Goal: Task Accomplishment & Management: Manage account settings

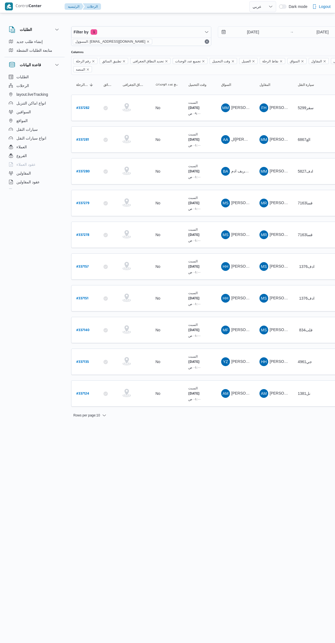
select select "ar"
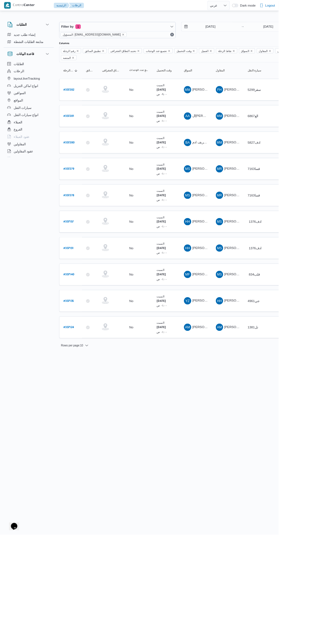
click at [85, 329] on b "# 337140" at bounding box center [82, 331] width 13 height 4
select select "ar"
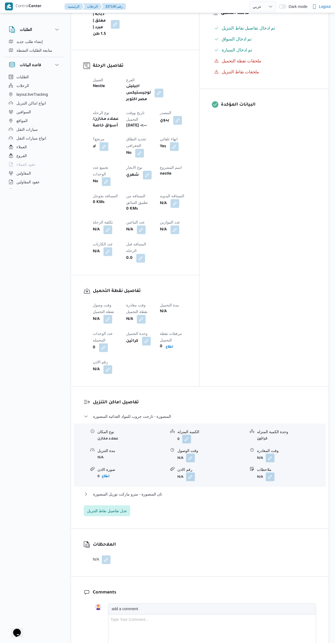
scroll to position [187, 0]
click at [108, 313] on button "button" at bounding box center [107, 317] width 9 height 9
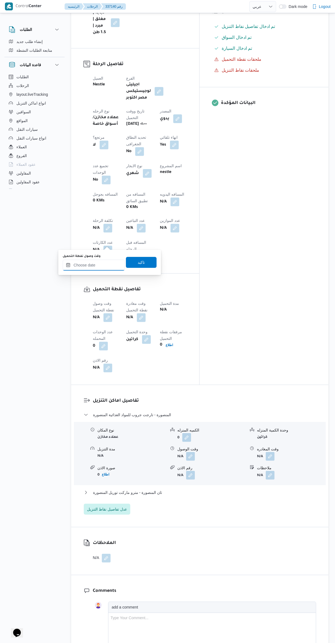
click at [94, 266] on input "وقت وصول نفطة التحميل" at bounding box center [94, 265] width 62 height 11
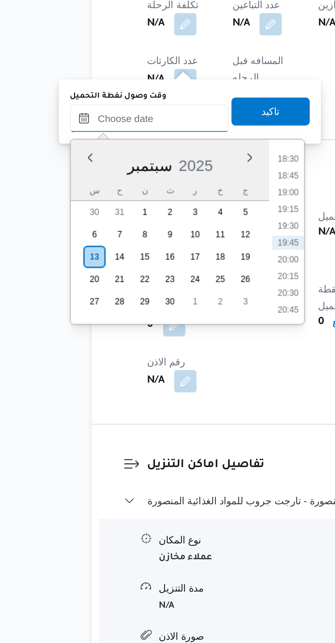
scroll to position [26, 0]
click at [146, 443] on li "18:30" at bounding box center [148, 442] width 13 height 5
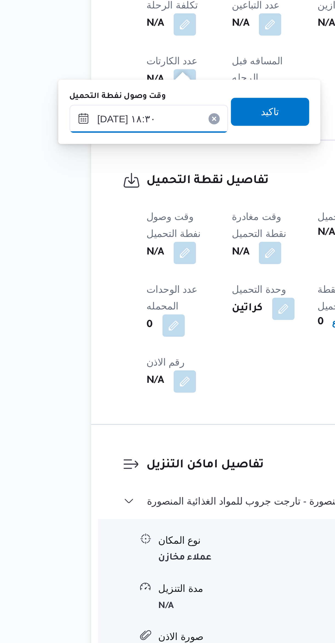
click at [77, 429] on input "[DATE] ١٨:٣٠" at bounding box center [94, 426] width 62 height 11
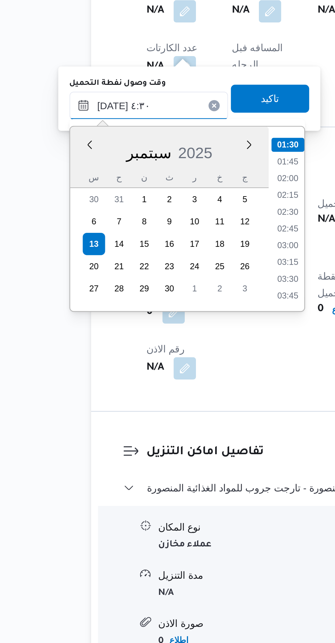
scroll to position [61, 0]
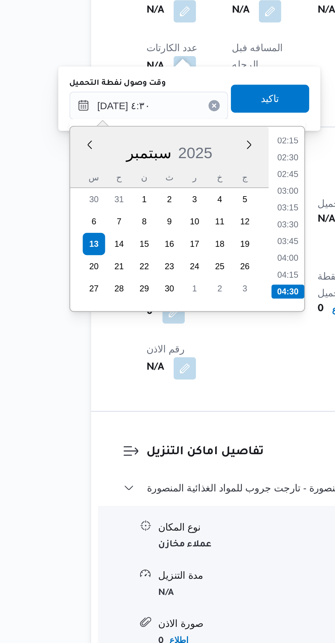
click at [147, 498] on li "04:30" at bounding box center [148, 499] width 13 height 5
type input "[DATE] ٠٤:٣٠"
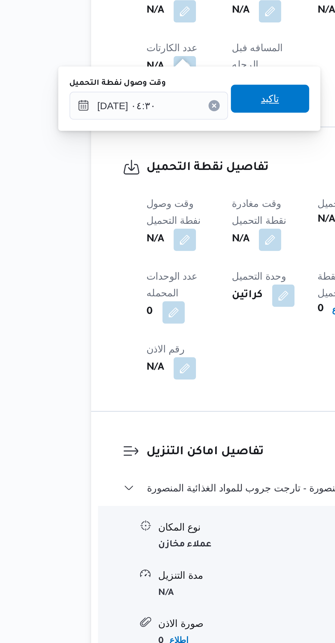
click at [130, 428] on span "تاكيد" at bounding box center [141, 423] width 31 height 11
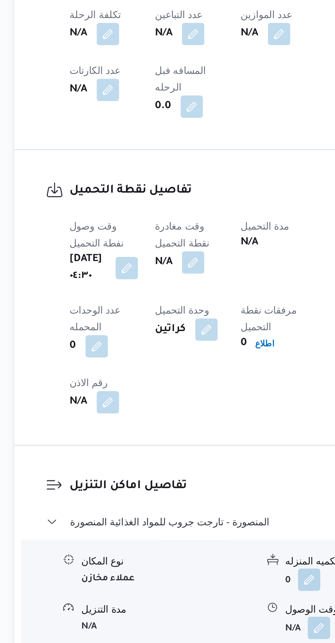
click at [146, 475] on button "button" at bounding box center [141, 479] width 9 height 9
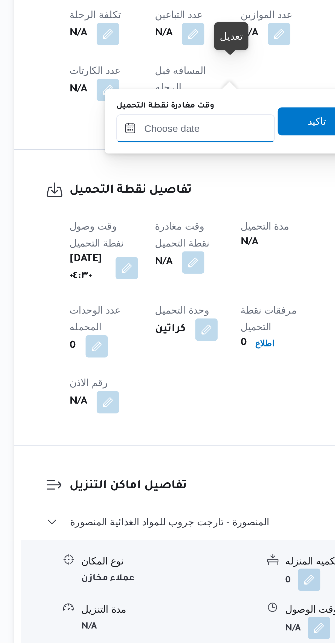
click at [140, 427] on input "وقت مغادرة نقطة التحميل" at bounding box center [142, 426] width 62 height 11
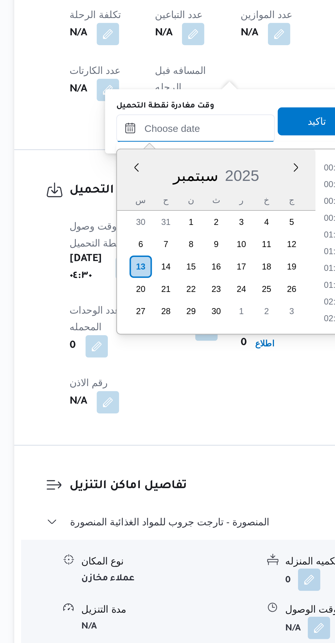
scroll to position [485, 0]
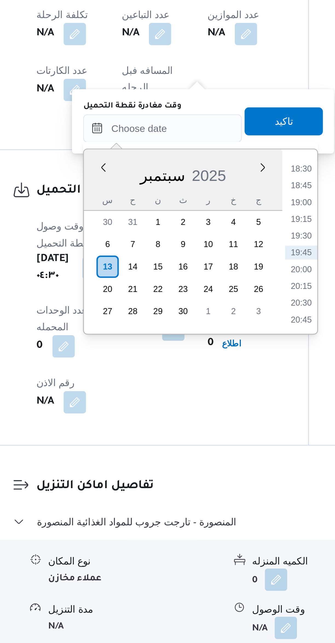
click at [196, 441] on li "18:30" at bounding box center [196, 442] width 13 height 5
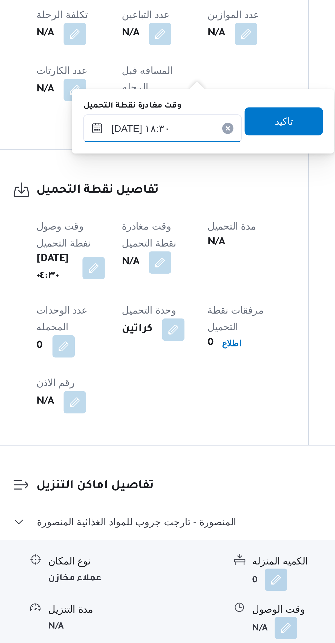
click at [127, 429] on input "[DATE] ١٨:٣٠" at bounding box center [142, 426] width 62 height 11
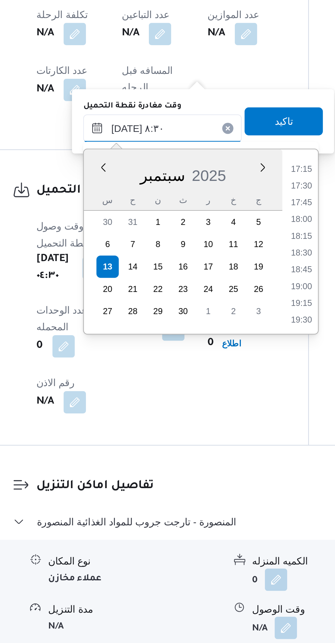
scroll to position [223, 0]
click at [197, 443] on li "08:30" at bounding box center [196, 441] width 13 height 5
type input "[DATE] ٠٨:٣٠"
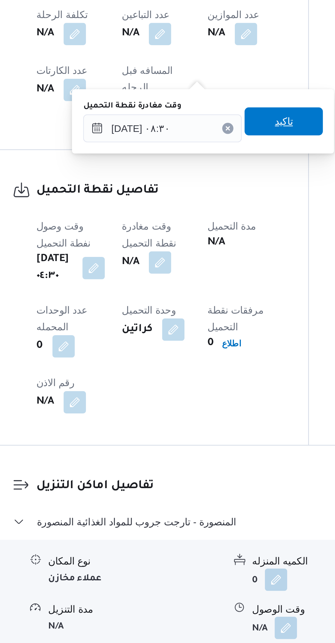
click at [195, 424] on span "تاكيد" at bounding box center [189, 423] width 31 height 11
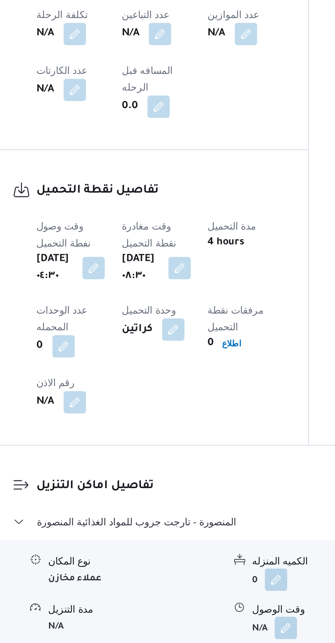
scroll to position [26, 0]
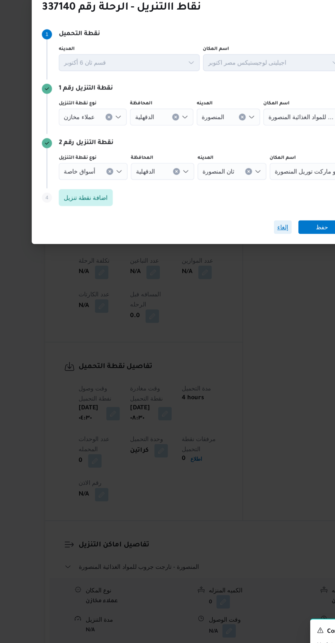
click at [226, 358] on span "إلغاء" at bounding box center [225, 360] width 7 height 7
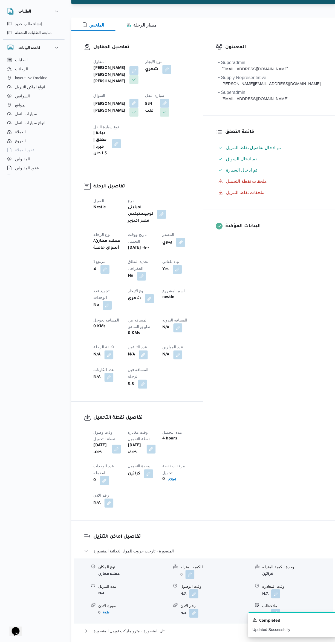
scroll to position [66, 0]
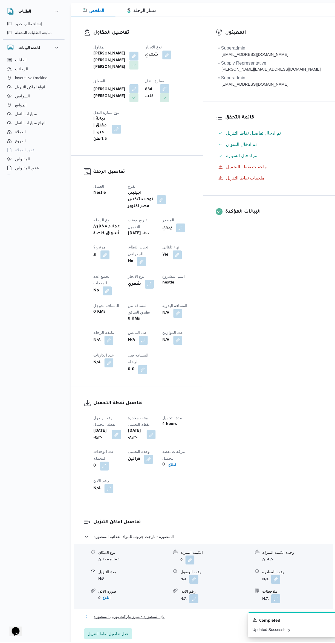
click at [122, 615] on span "ثان المنصورة - مترو ماركت توريل المنصورة" at bounding box center [127, 618] width 69 height 7
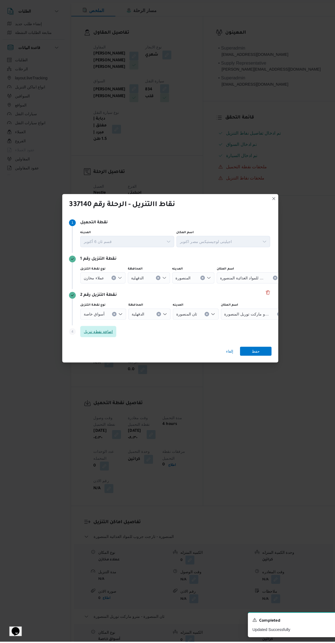
click at [94, 344] on span "اضافة نقطة تنزيل" at bounding box center [97, 341] width 28 height 7
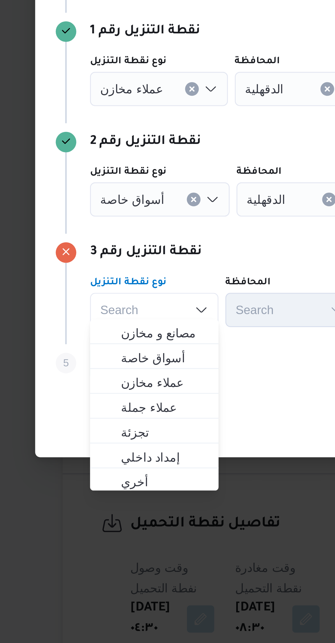
scroll to position [66, 0]
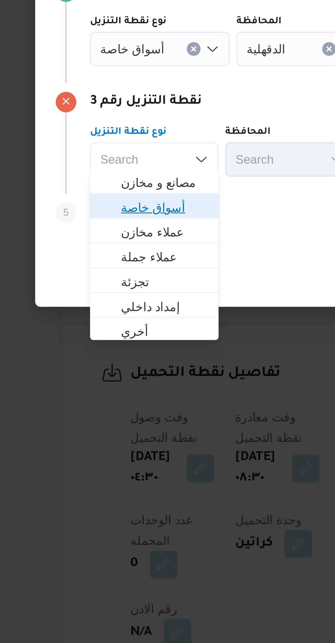
click at [90, 356] on span "أسواق خاصة" at bounding box center [104, 357] width 28 height 7
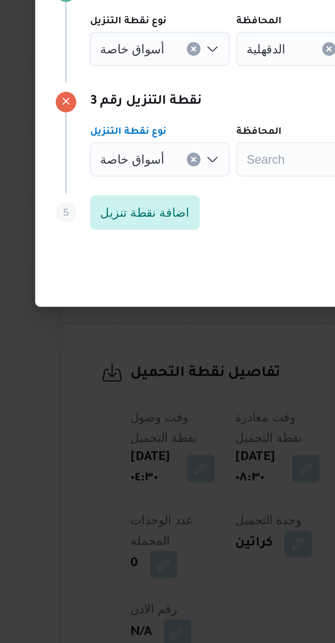
click at [89, 306] on span "أسواق خاصة" at bounding box center [93, 306] width 21 height 6
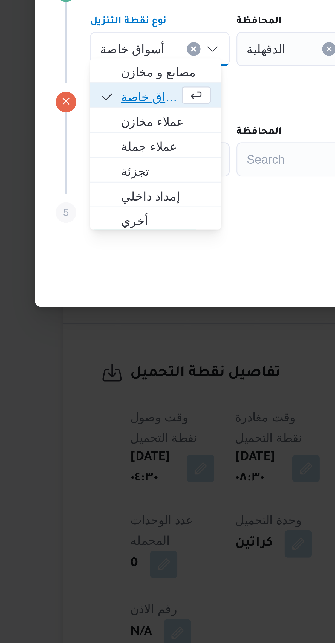
click at [88, 323] on span "أسواق خاصة" at bounding box center [100, 322] width 37 height 9
click at [94, 324] on span "أسواق خاصة" at bounding box center [104, 322] width 29 height 7
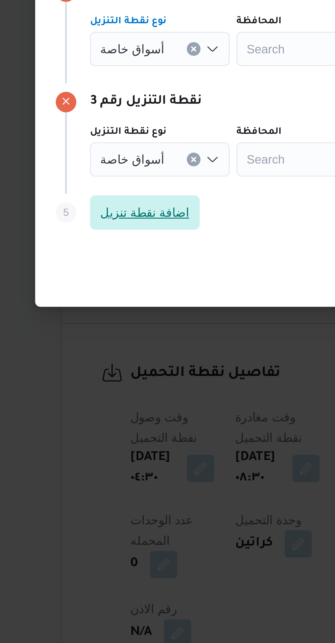
click at [90, 353] on span "اضافة نقطة تنزيل" at bounding box center [97, 358] width 35 height 11
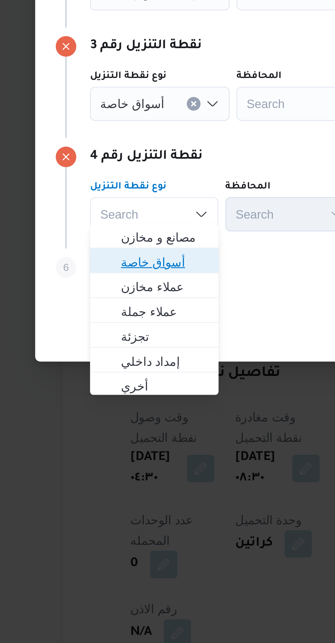
click at [91, 372] on span "أسواق خاصة" at bounding box center [104, 375] width 28 height 7
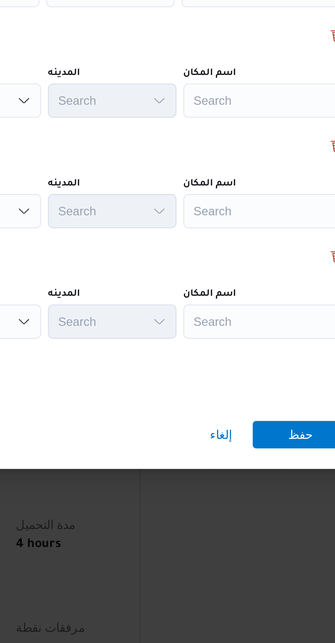
click at [217, 286] on div "Search" at bounding box center [247, 288] width 68 height 11
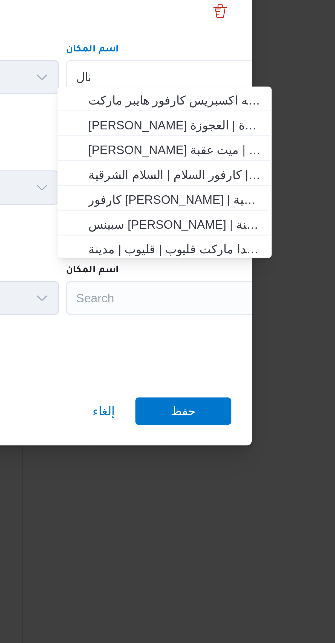
scroll to position [0, 0]
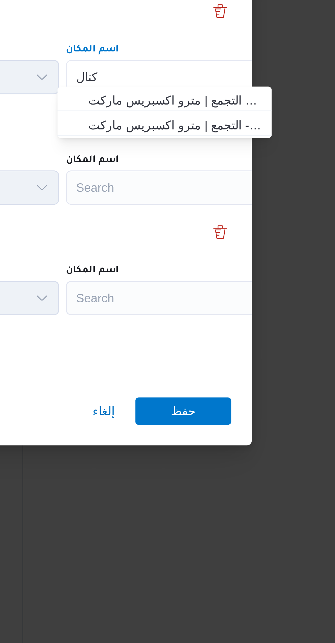
type input "كتال"
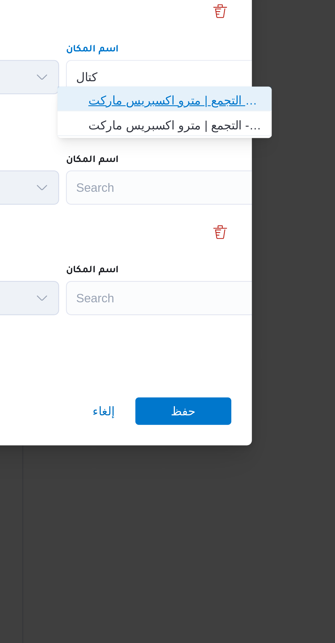
click at [223, 297] on span "مترو ماركت كتال يست التجمع | مترو اكسبريس ماركت | null" at bounding box center [247, 296] width 55 height 7
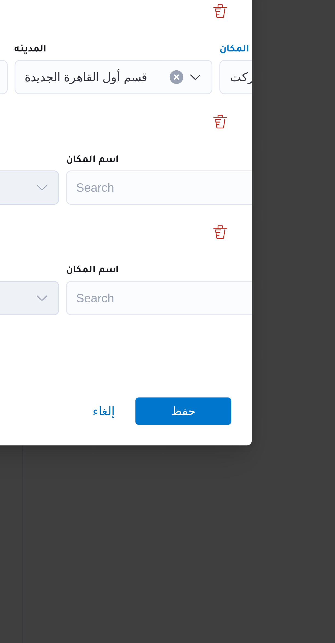
scroll to position [0, 23]
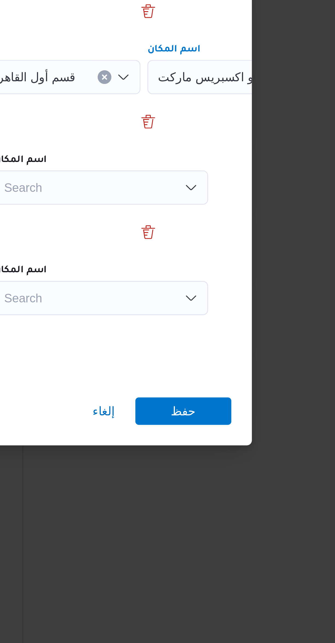
click at [217, 322] on div "Search" at bounding box center [224, 324] width 68 height 11
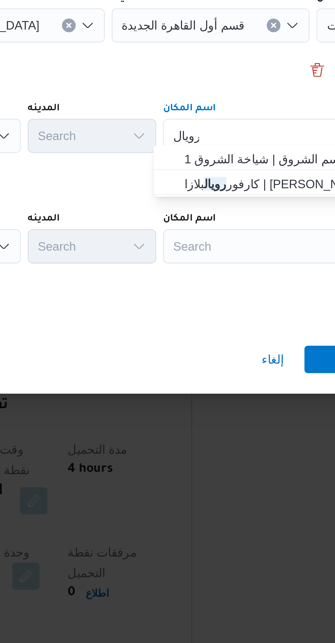
scroll to position [66, 0]
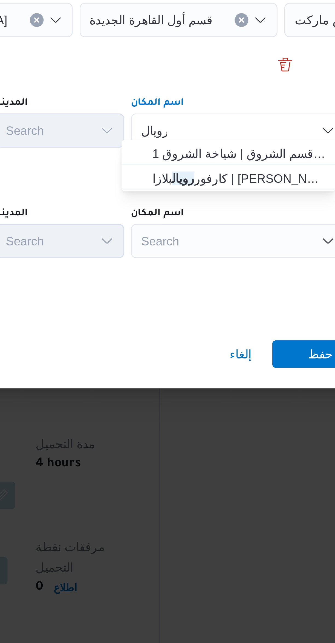
type input "رويال"
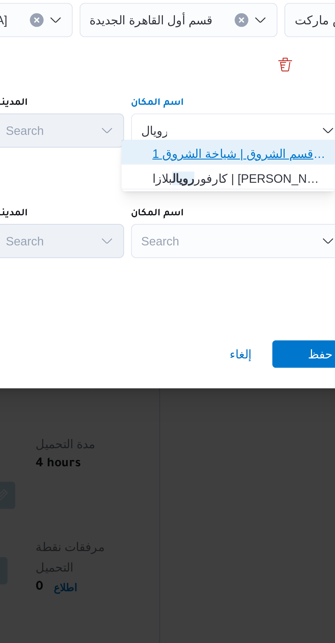
click at [198, 333] on span "رويال هاوس الشروق | قسم الشروق | شياخة الشروق 1" at bounding box center [224, 331] width 55 height 7
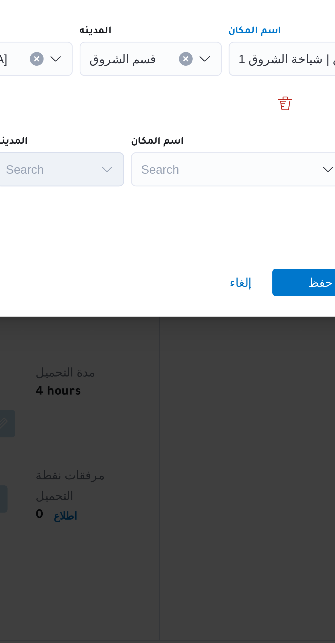
click at [199, 358] on div "Search" at bounding box center [224, 359] width 68 height 11
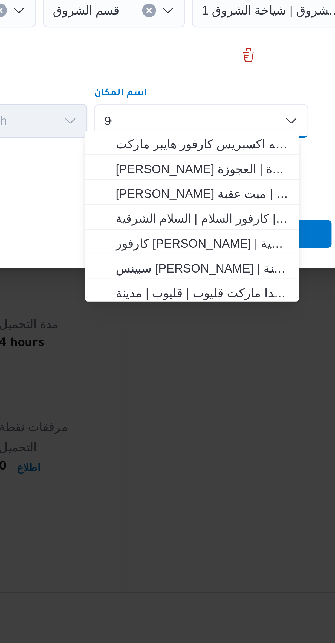
scroll to position [0, 0]
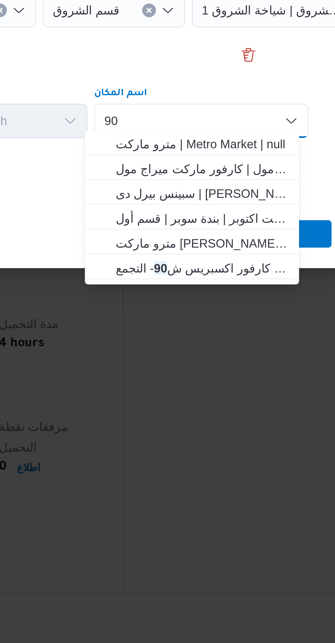
type input "90"
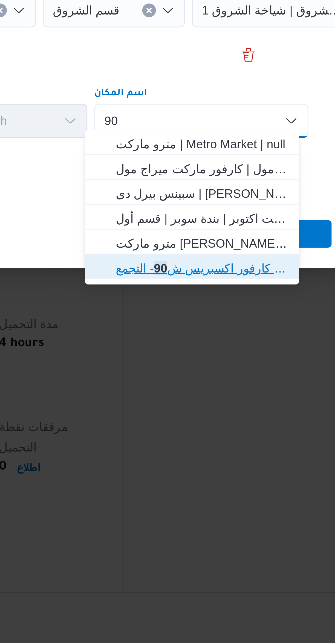
click at [200, 406] on span "كارفور اكسبريس ش 90 - التجمع | Master Express | null" at bounding box center [224, 406] width 55 height 7
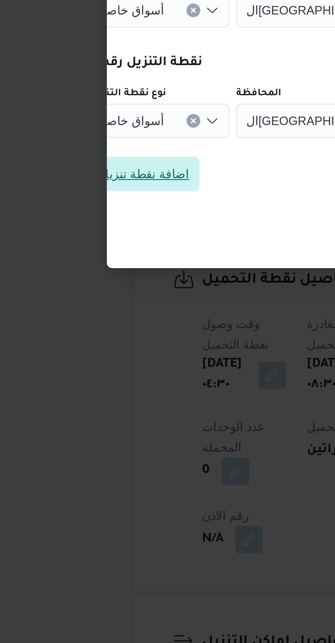
click at [72, 376] on span "اضافة نقطة تنزيل" at bounding box center [74, 376] width 28 height 7
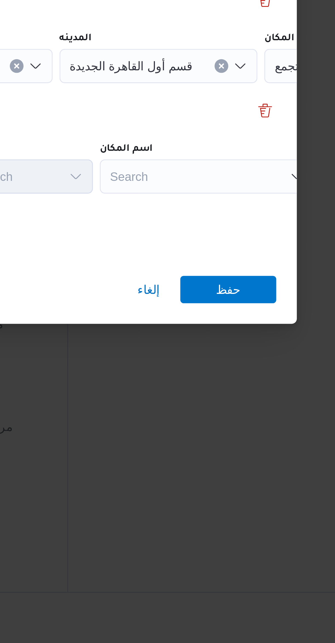
click at [224, 374] on div "Search" at bounding box center [244, 377] width 68 height 11
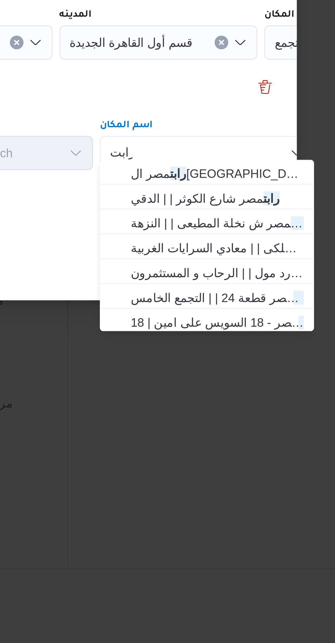
scroll to position [66, 0]
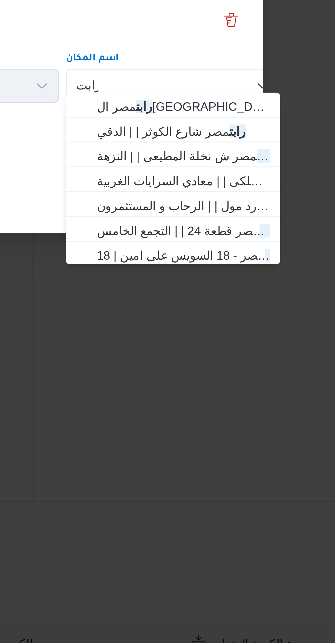
type input "رابت"
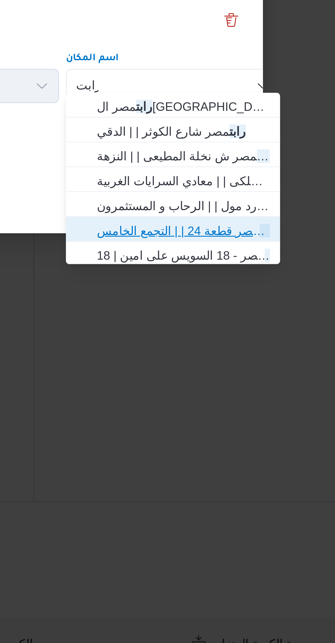
click at [230, 424] on span "رابت مصر قطعة 24 | | التجمع الخامس" at bounding box center [246, 423] width 55 height 7
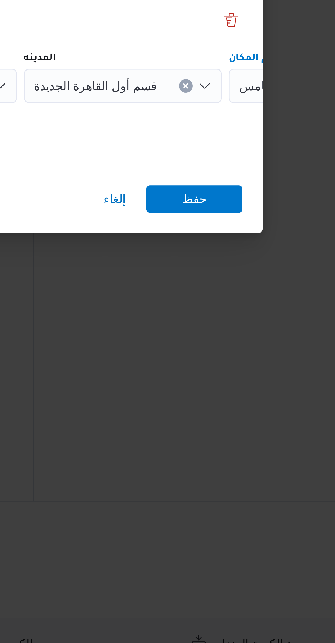
scroll to position [0, 23]
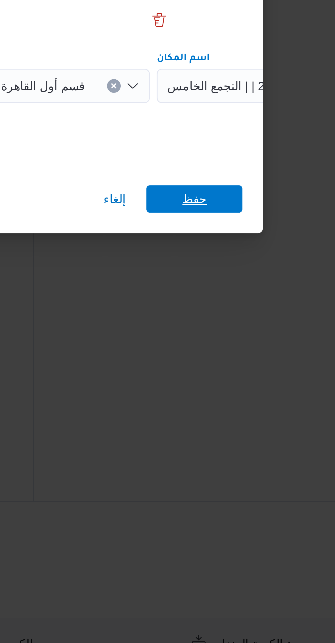
click at [245, 413] on span "حفظ" at bounding box center [250, 413] width 31 height 9
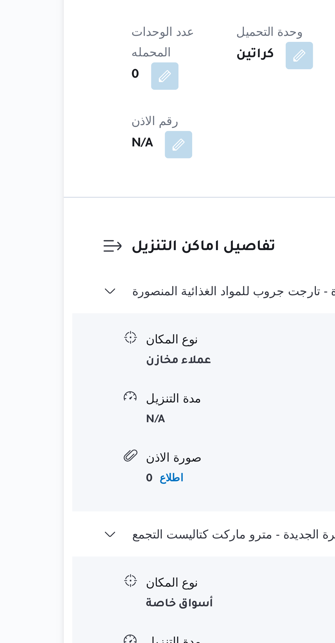
scroll to position [117, 0]
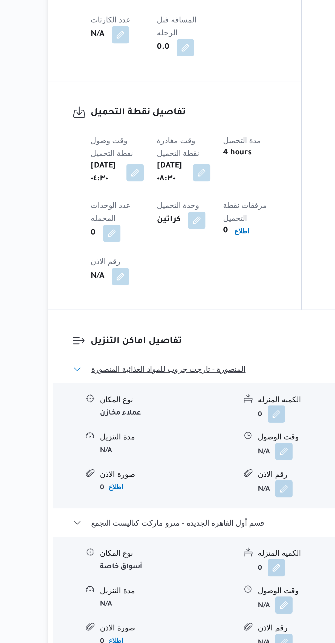
click at [101, 499] on span "المنصورة - تارجت جروب للمواد الغذائية المنصورة" at bounding box center [132, 502] width 78 height 7
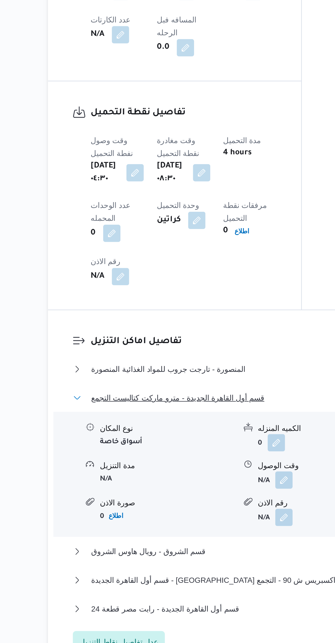
click at [102, 513] on span "قسم أول القاهرة الجديدة - مترو ماركت كتاليست التجمع" at bounding box center [137, 516] width 88 height 7
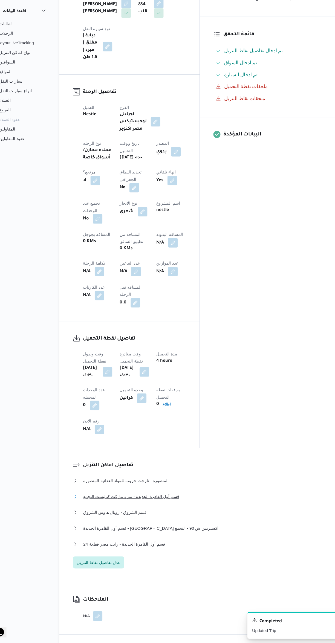
scroll to position [125, 0]
click at [212, 464] on div "تفاصيل اماكن التنزيل المنصورة - تارجت جروب للمواد الغذائية المنصورة نوع المكان …" at bounding box center [199, 525] width 257 height 122
click at [215, 491] on button "المنصورة - تارجت جروب للمواد الغذائية المنصورة" at bounding box center [200, 494] width 232 height 7
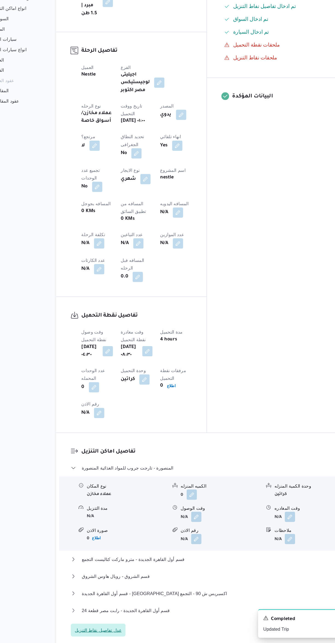
click at [120, 629] on span "عدل تفاصيل نقاط التنزيل" at bounding box center [107, 632] width 40 height 7
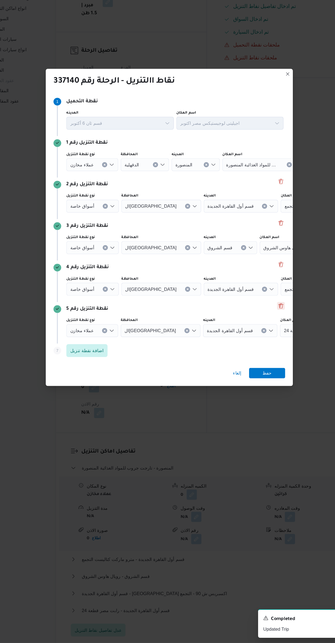
click at [262, 353] on button "Delete" at bounding box center [262, 356] width 7 height 7
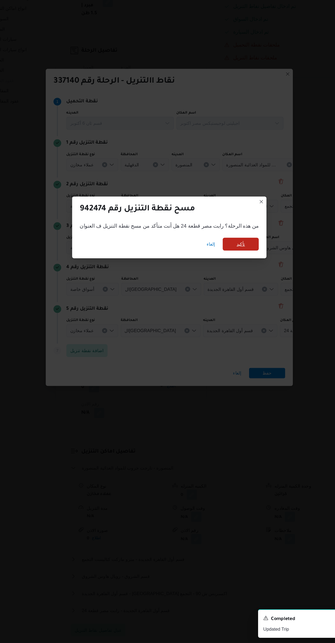
click at [227, 299] on span "تأكيد" at bounding box center [228, 303] width 31 height 11
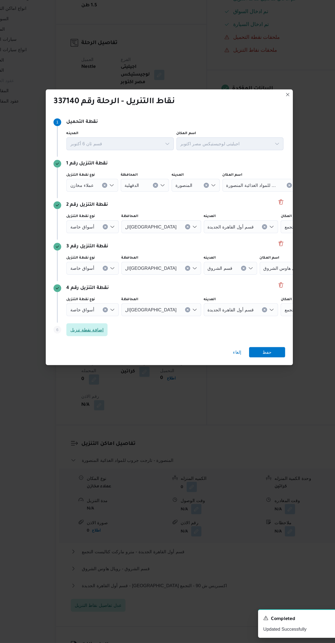
scroll to position [119, 0]
click at [116, 251] on icon "Open list of options" at bounding box center [118, 253] width 4 height 4
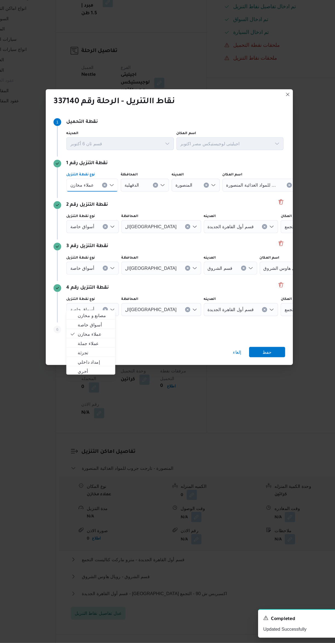
scroll to position [40, 0]
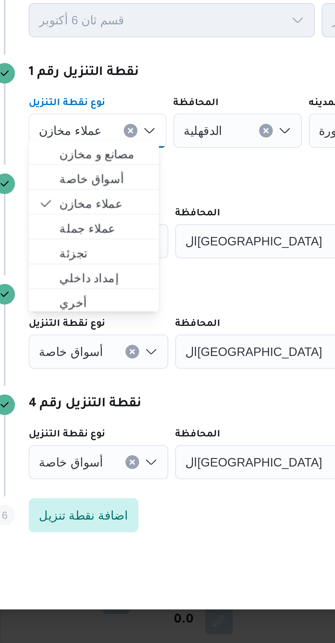
click at [112, 253] on icon "Clear input" at bounding box center [112, 253] width 1 height 1
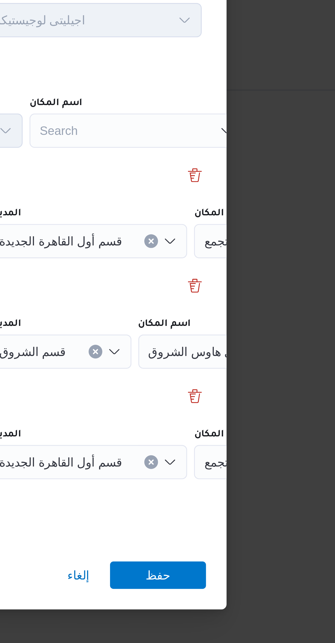
click at [247, 252] on div "Search" at bounding box center [244, 253] width 68 height 11
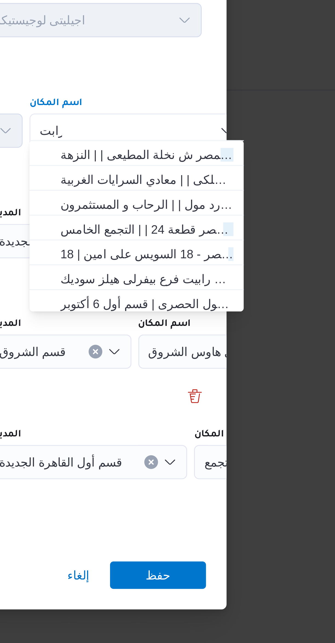
scroll to position [18, 0]
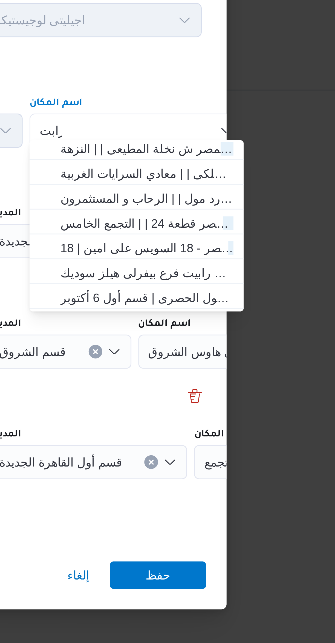
type input "رابت"
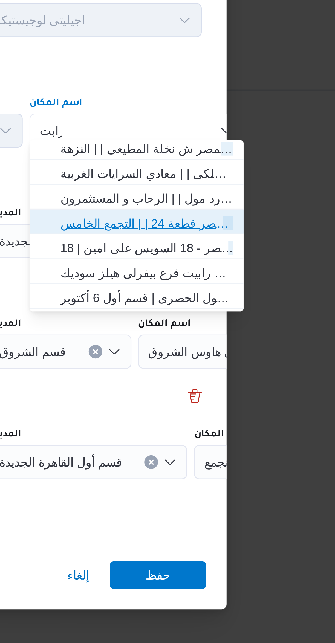
click at [254, 280] on span "رابت مصر قطعة 24 | | التجمع الخامس" at bounding box center [246, 283] width 55 height 7
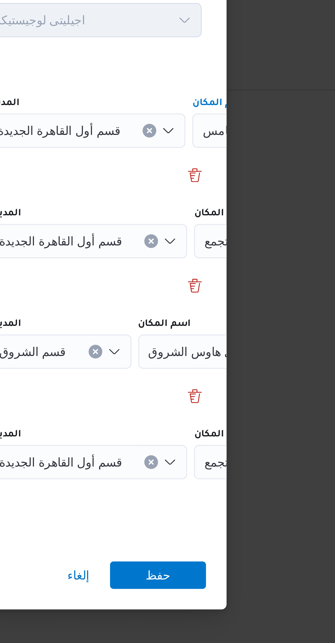
scroll to position [0, 23]
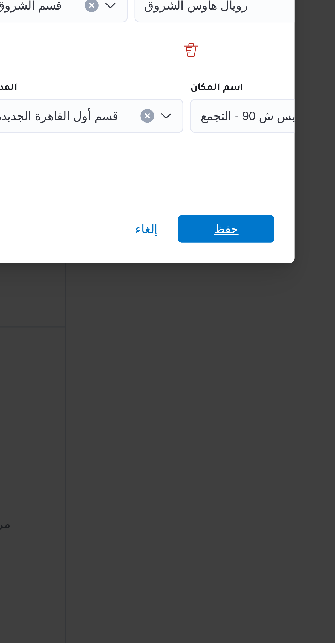
click at [259, 395] on span "حفظ" at bounding box center [250, 395] width 31 height 9
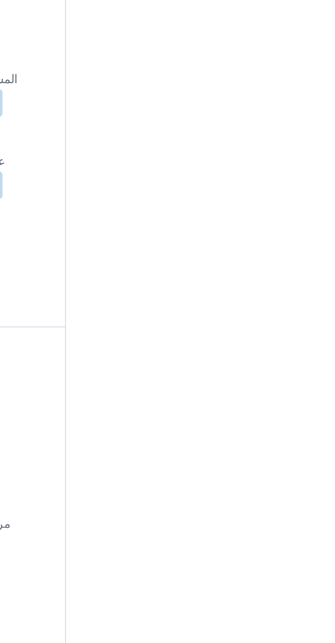
scroll to position [76, 0]
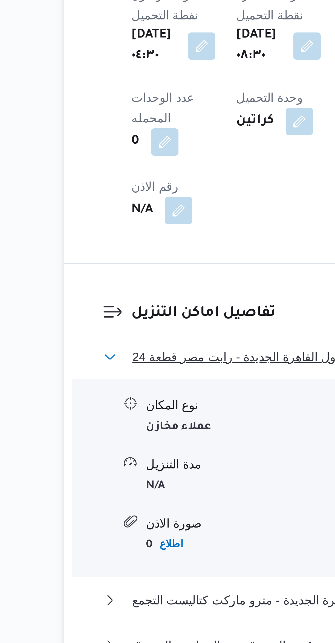
click at [97, 533] on span "قسم أول القاهرة الجديدة - رابت مصر قطعة 24" at bounding box center [130, 536] width 75 height 7
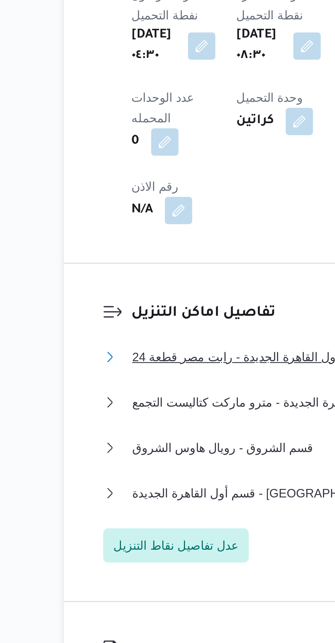
click at [141, 533] on span "قسم أول القاهرة الجديدة - رابت مصر قطعة 24" at bounding box center [130, 536] width 75 height 7
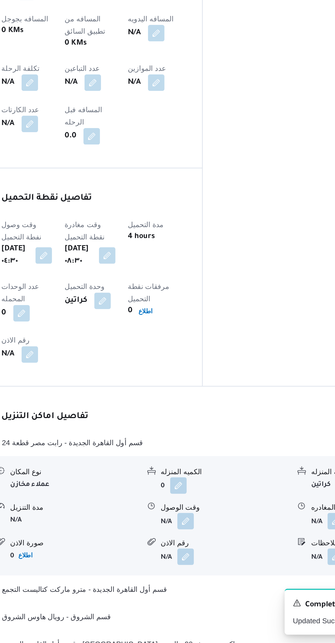
scroll to position [76, 0]
click at [191, 574] on button "button" at bounding box center [190, 578] width 9 height 9
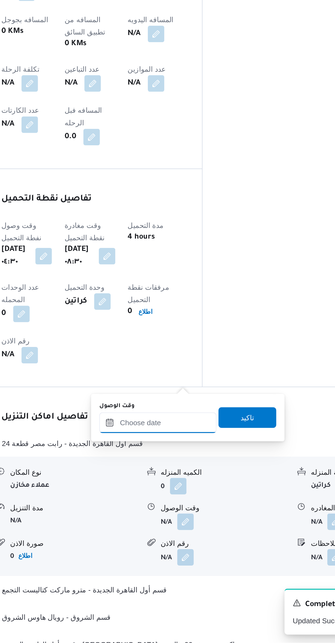
click at [179, 526] on input "وقت الوصول" at bounding box center [176, 526] width 62 height 11
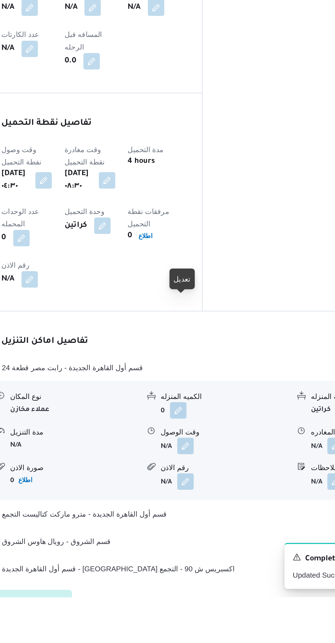
scroll to position [98, 0]
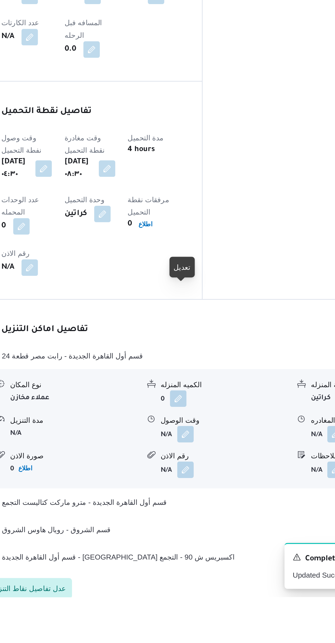
click at [186, 552] on button "button" at bounding box center [190, 556] width 9 height 9
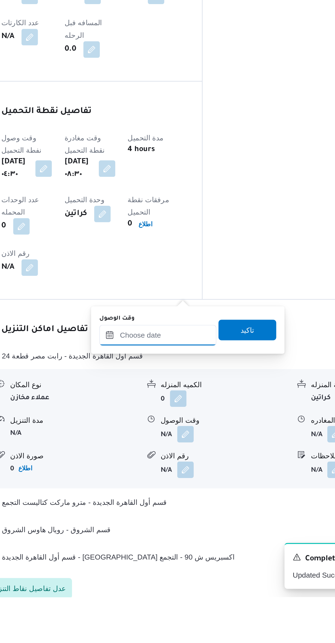
click at [171, 501] on input "وقت الوصول" at bounding box center [176, 503] width 62 height 11
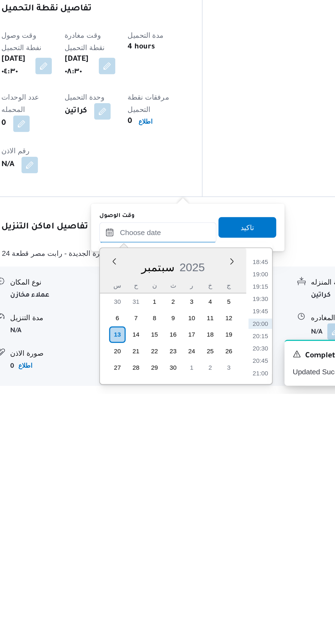
scroll to position [45, 0]
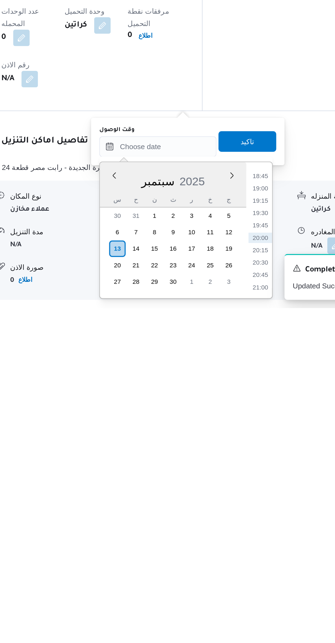
click at [228, 572] on li "18:45" at bounding box center [230, 572] width 13 height 5
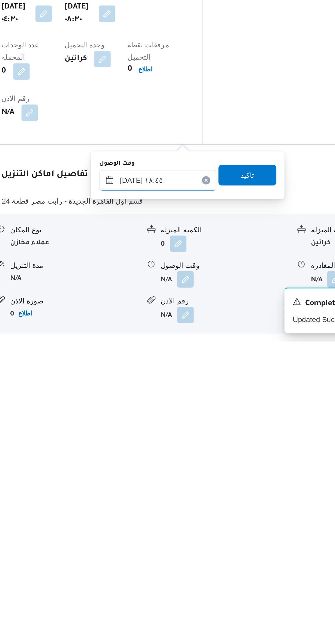
click at [161, 558] on input "[DATE] ١٨:٤٥" at bounding box center [176, 557] width 62 height 11
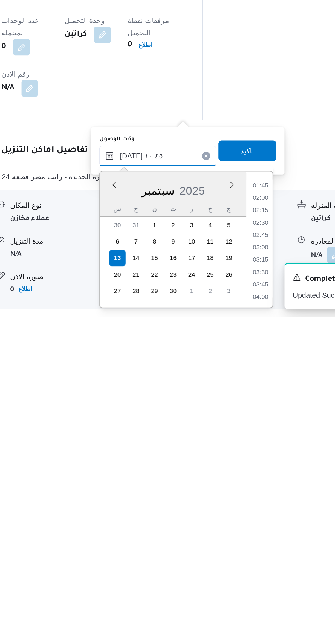
scroll to position [225, 0]
type input "[DATE] ١٠:٤٥"
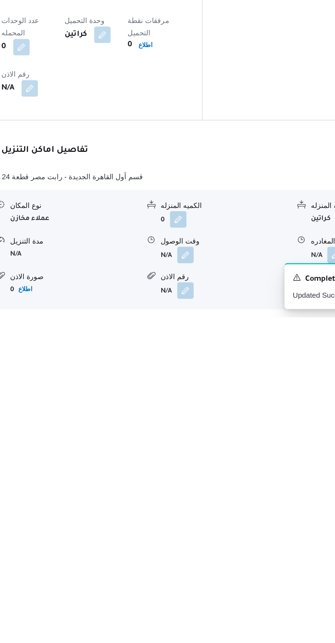
click at [190, 446] on div "وقت وصول نفطة التحميل [DATE] ٠٤:٣٠ وقت مغادرة نقطة التحميل [DATE] ٠٨:٣٠ مدة الت…" at bounding box center [139, 487] width 101 height 83
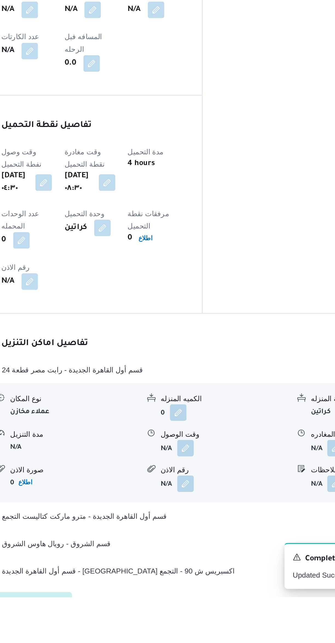
scroll to position [91, 0]
click at [188, 559] on button "button" at bounding box center [190, 563] width 9 height 9
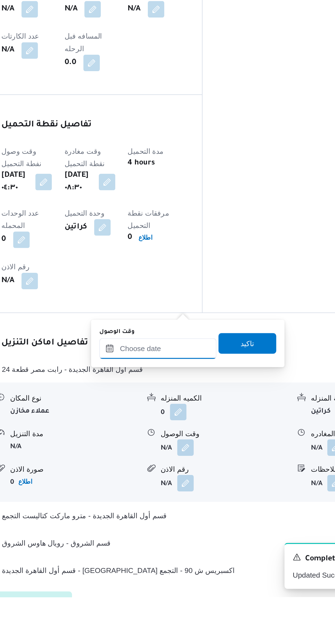
click at [167, 510] on input "وقت الوصول" at bounding box center [176, 511] width 62 height 11
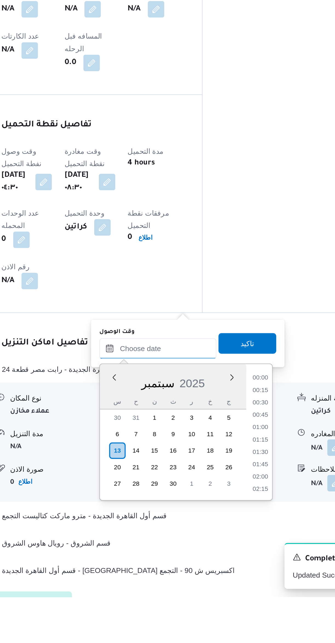
click at [171, 517] on input "وقت الوصول" at bounding box center [176, 511] width 62 height 11
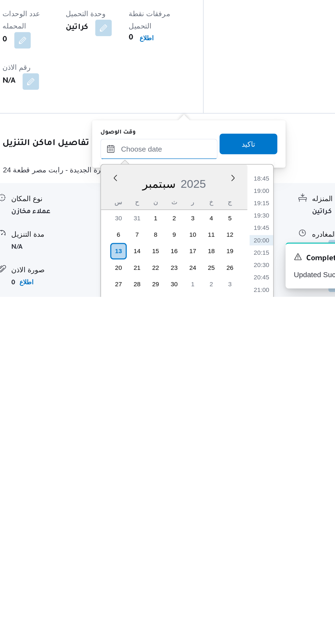
scroll to position [65, 0]
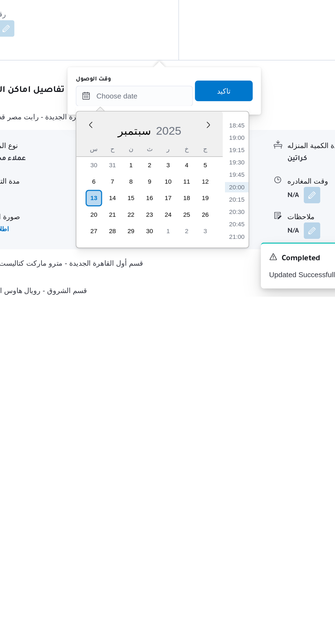
click at [232, 552] on li "18:45" at bounding box center [230, 551] width 13 height 5
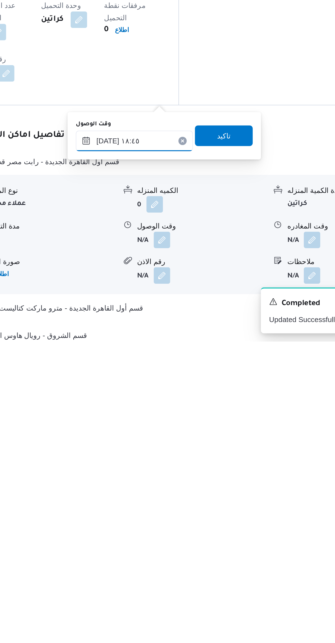
click at [162, 537] on input "[DATE] ١٨:٤٥" at bounding box center [176, 536] width 62 height 11
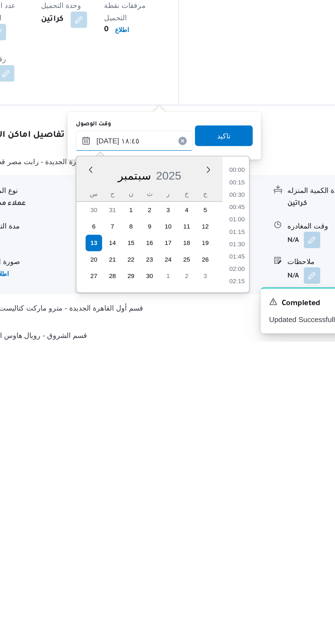
scroll to position [459, 0]
click at [156, 537] on input "[DATE] ١٨:٤٥" at bounding box center [176, 536] width 62 height 11
click at [229, 588] on li "10:00" at bounding box center [230, 589] width 13 height 5
type input "[DATE] ١٠:٠٠"
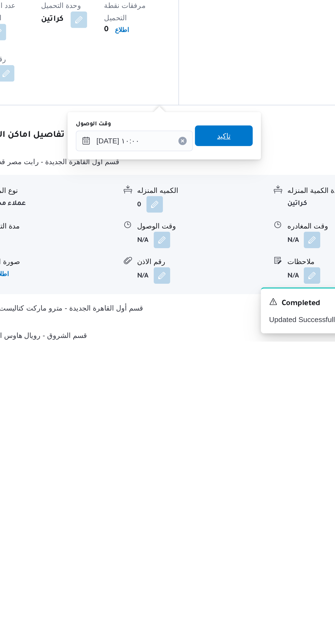
click at [228, 532] on span "تاكيد" at bounding box center [223, 533] width 31 height 11
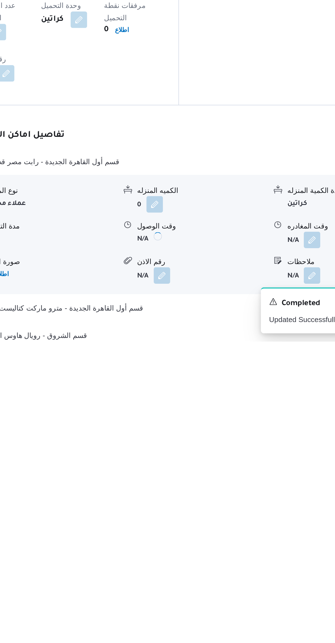
scroll to position [72, 0]
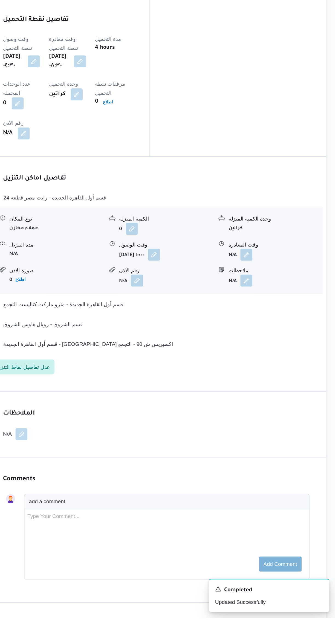
click at [270, 374] on button "button" at bounding box center [270, 378] width 9 height 9
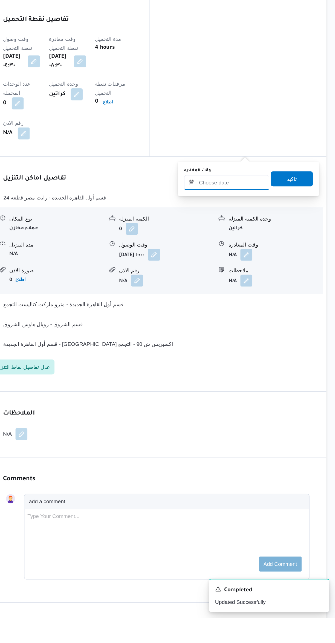
click at [247, 326] on input "وقت المغادره" at bounding box center [256, 325] width 62 height 11
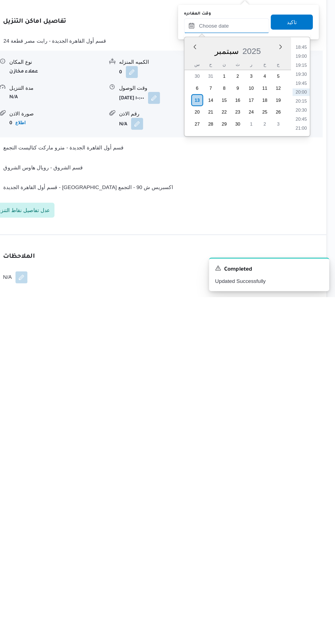
scroll to position [157, 0]
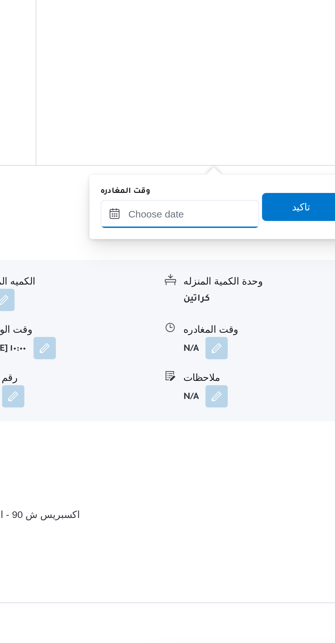
click at [260, 445] on input "وقت المغادره" at bounding box center [256, 445] width 62 height 11
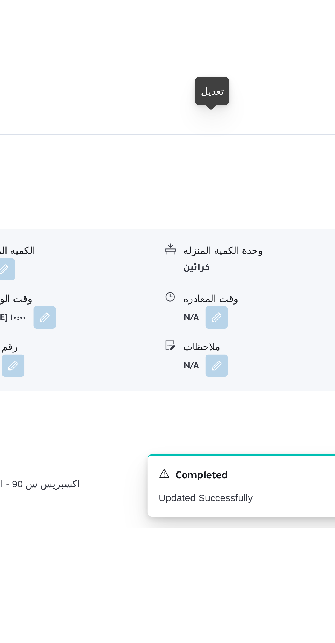
scroll to position [94, 0]
click at [271, 556] on button "button" at bounding box center [270, 560] width 9 height 9
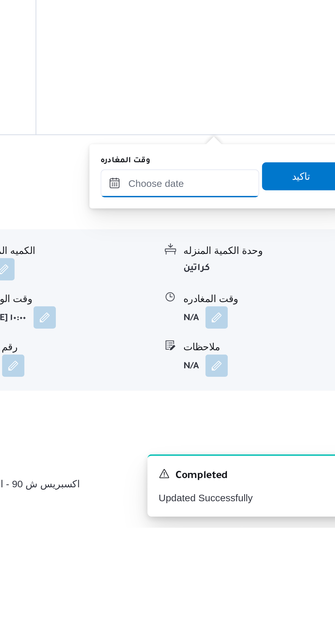
click at [260, 505] on input "وقت المغادره" at bounding box center [256, 508] width 62 height 11
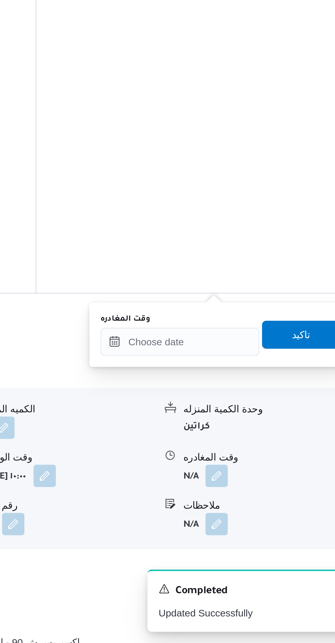
scroll to position [77, 0]
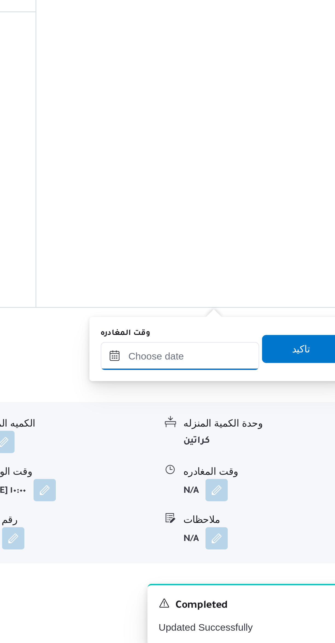
click at [256, 523] on input "وقت المغادره" at bounding box center [256, 525] width 62 height 11
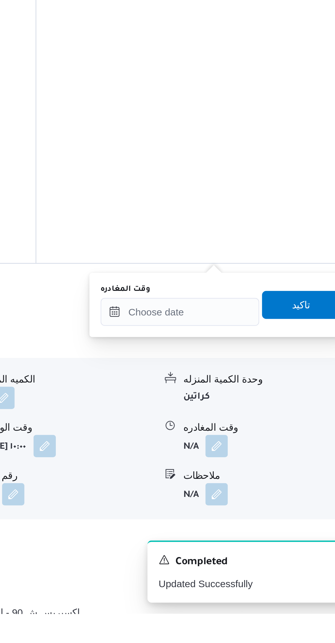
scroll to position [77, 0]
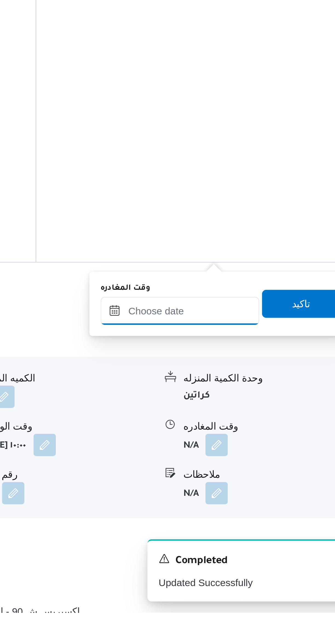
click at [246, 525] on input "وقت المغادره" at bounding box center [256, 524] width 62 height 11
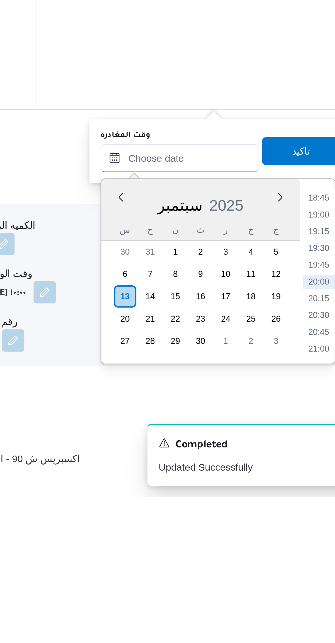
scroll to position [92, 0]
click at [306, 526] on li "18:45" at bounding box center [310, 525] width 13 height 5
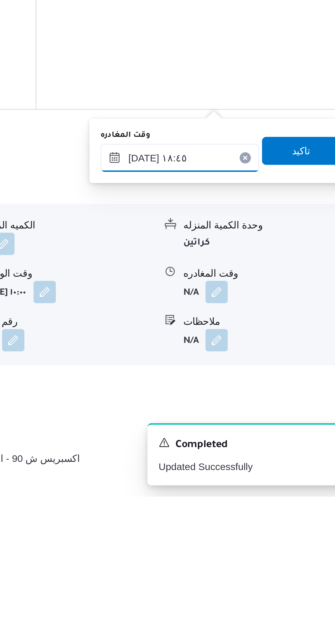
click at [239, 512] on input "[DATE] ١٨:٤٥" at bounding box center [256, 510] width 62 height 11
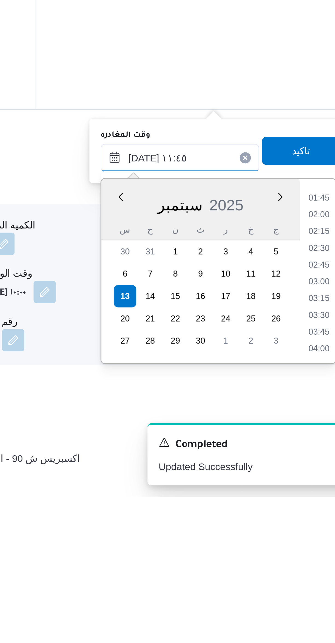
scroll to position [251, 0]
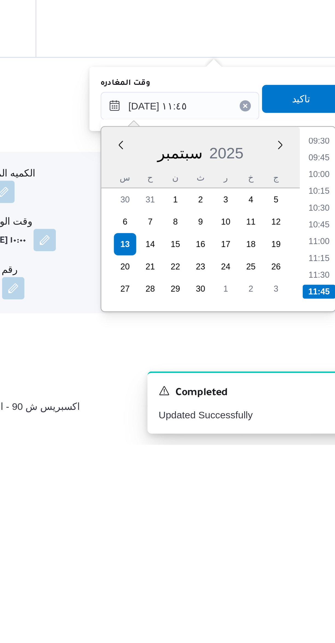
click at [307, 562] on li "11:00" at bounding box center [310, 563] width 13 height 5
type input "[DATE] ١١:٠٠"
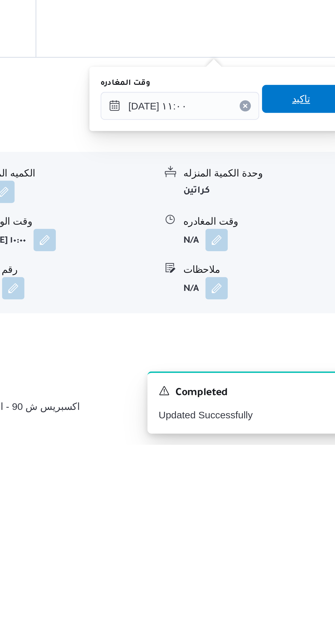
click at [291, 509] on span "تاكيد" at bounding box center [303, 507] width 31 height 11
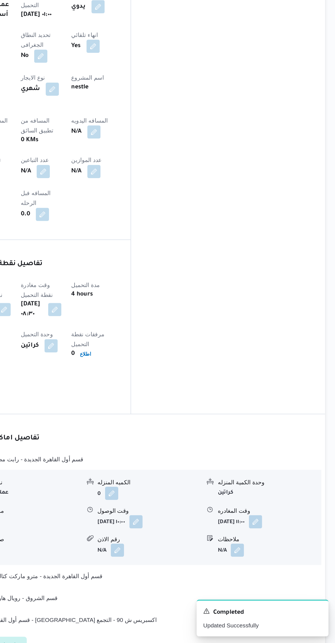
scroll to position [157, 0]
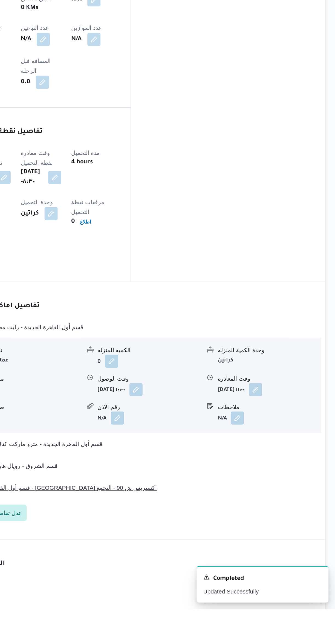
click at [227, 559] on button "قسم أول القاهرة الجديدة - [GEOGRAPHIC_DATA] اكسبريس ش 90 - التجمع" at bounding box center [200, 562] width 232 height 7
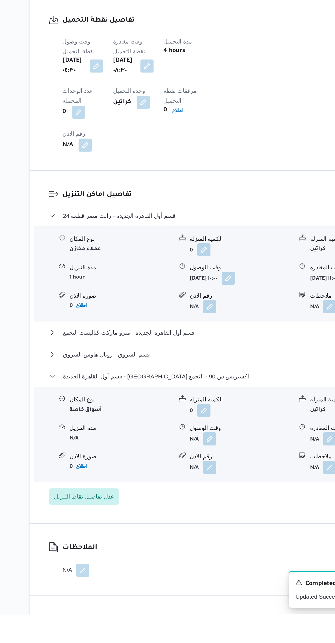
scroll to position [235, 0]
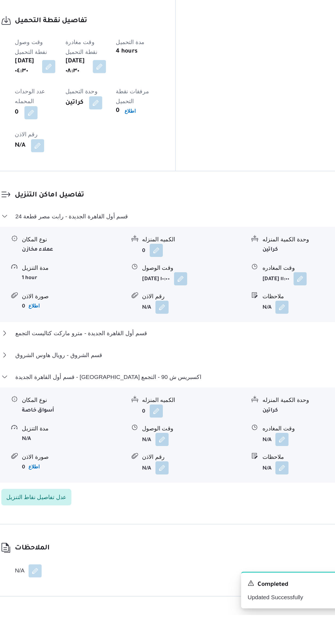
click at [272, 541] on button "button" at bounding box center [270, 545] width 9 height 9
click at [268, 522] on button "button" at bounding box center [270, 526] width 9 height 9
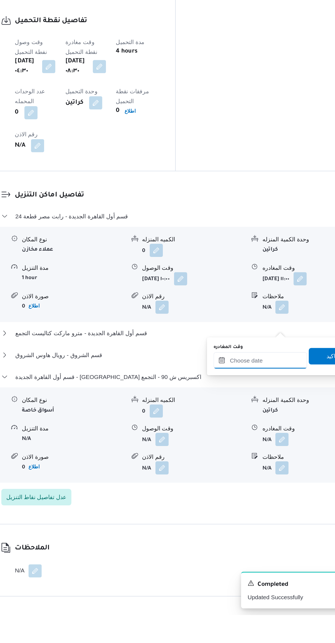
click at [246, 474] on input "وقت المغادره" at bounding box center [256, 473] width 62 height 11
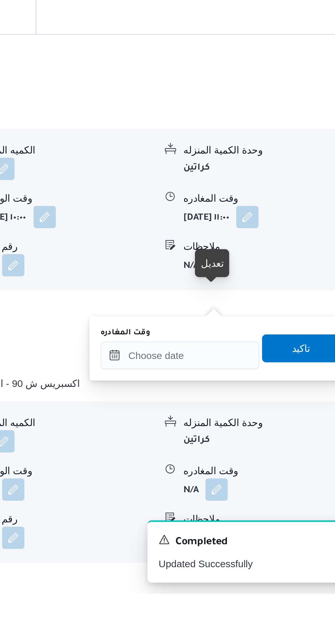
scroll to position [159, 0]
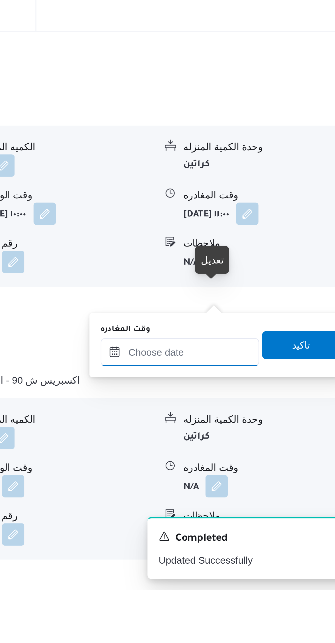
click at [263, 548] on input "وقت المغادره" at bounding box center [256, 549] width 62 height 11
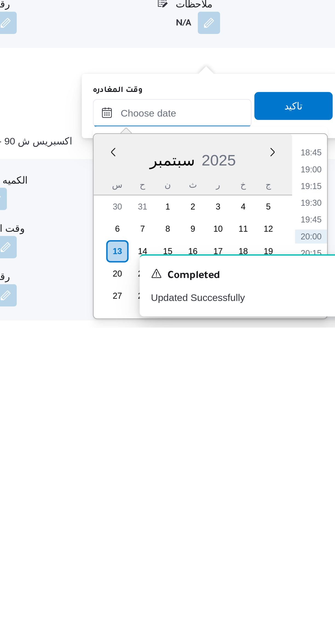
scroll to position [150, 0]
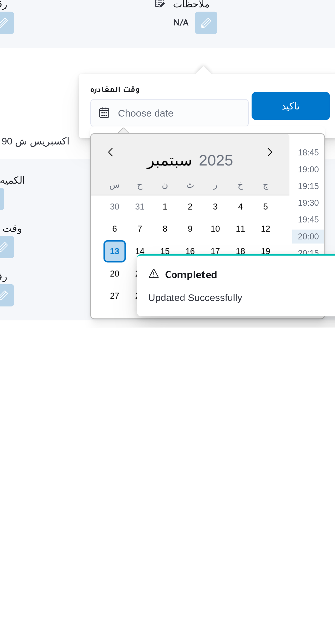
click at [312, 575] on li "18:45" at bounding box center [310, 574] width 13 height 5
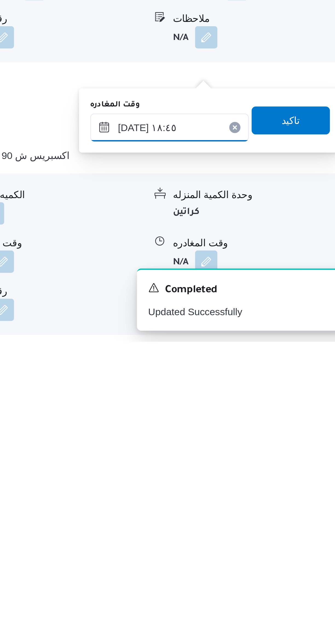
click at [238, 558] on input "[DATE] ١٨:٤٥" at bounding box center [256, 558] width 62 height 11
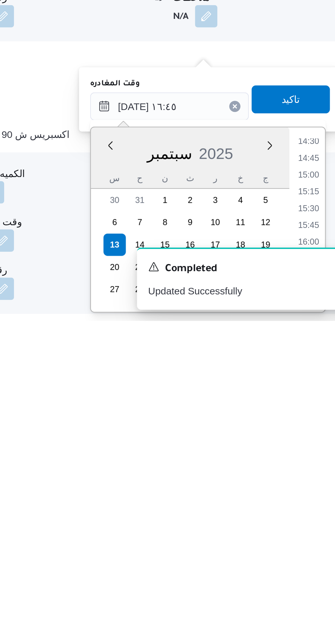
click at [311, 610] on li "16:00" at bounding box center [310, 611] width 13 height 5
type input "[DATE] ١٦:٠٠"
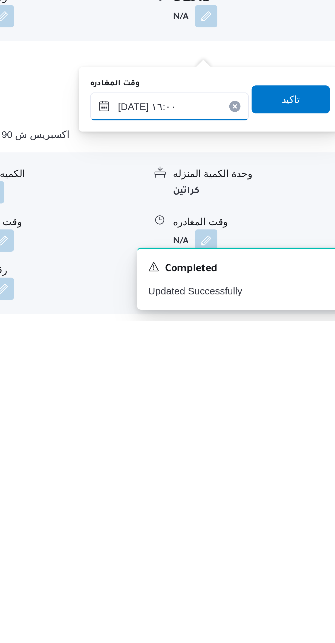
scroll to position [150, 0]
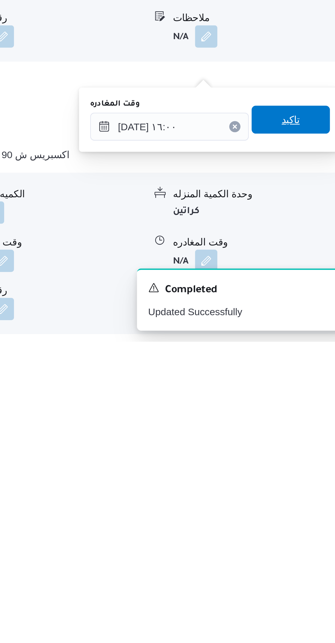
click at [305, 556] on span "تاكيد" at bounding box center [303, 555] width 31 height 11
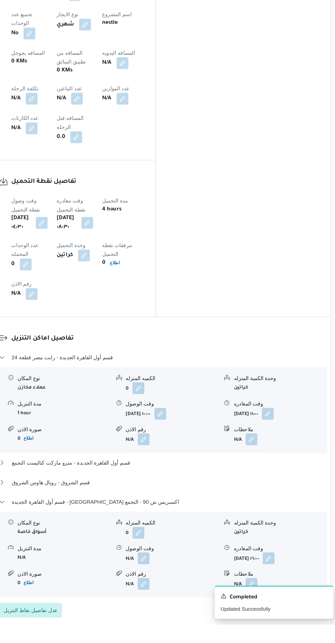
scroll to position [167, 0]
click at [120, 520] on span "قسم أول القاهرة الجديدة - مترو ماركت كتاليست التجمع" at bounding box center [137, 523] width 88 height 7
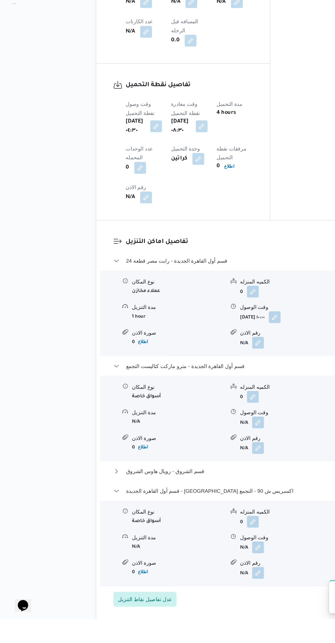
scroll to position [235, 0]
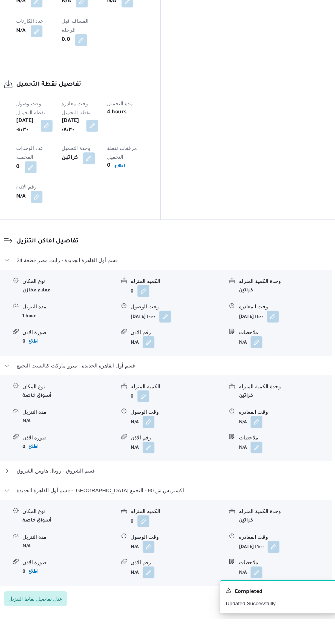
click at [192, 493] on button "button" at bounding box center [190, 497] width 9 height 9
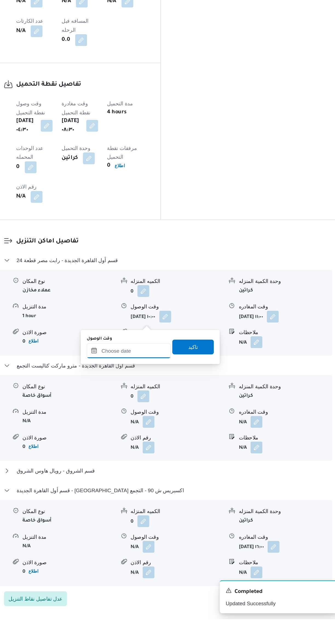
click at [176, 444] on input "وقت الوصول" at bounding box center [176, 444] width 62 height 11
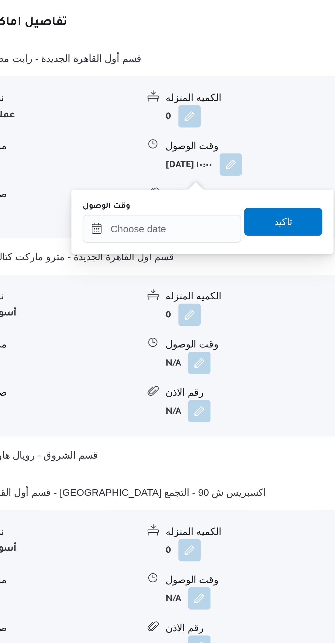
scroll to position [240, 0]
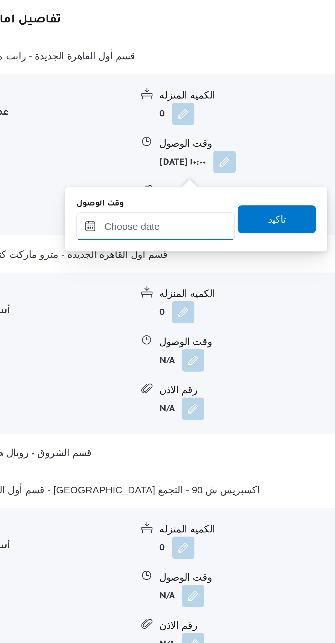
click at [172, 440] on input "وقت الوصول" at bounding box center [176, 439] width 62 height 11
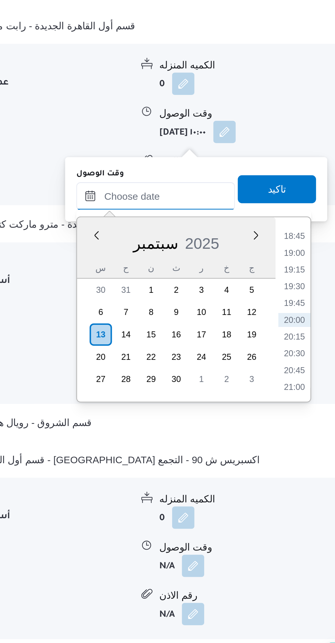
scroll to position [0, 0]
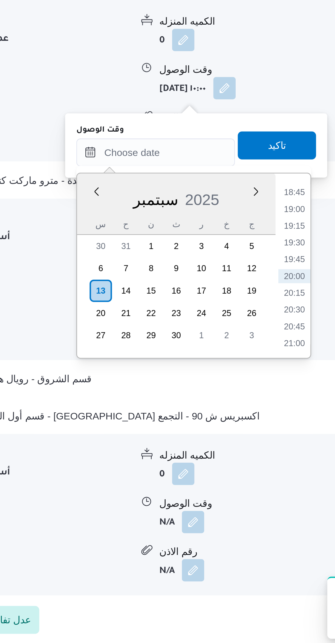
click at [233, 464] on li "18:45" at bounding box center [230, 463] width 13 height 5
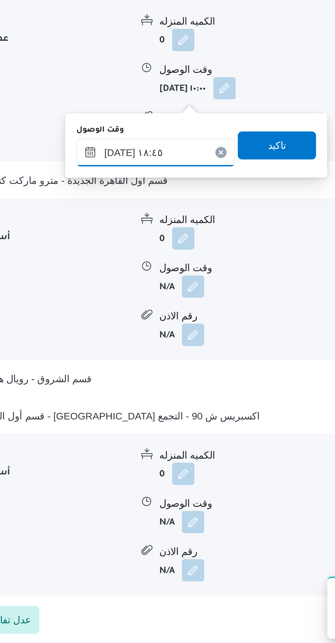
click at [159, 450] on input "[DATE] ١٨:٤٥" at bounding box center [176, 448] width 62 height 11
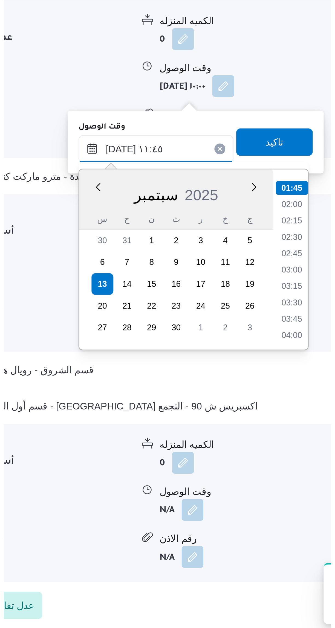
scroll to position [251, 0]
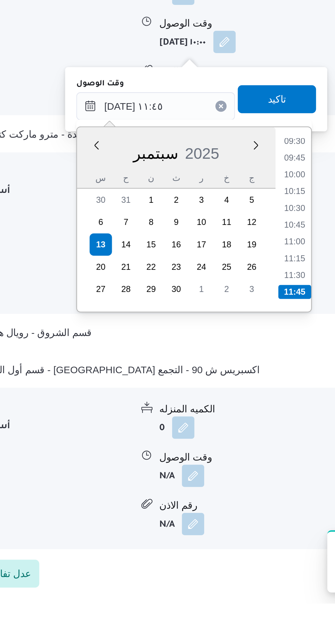
click at [229, 513] on li "11:30" at bounding box center [230, 514] width 13 height 5
type input "[DATE] ١١:٣٠"
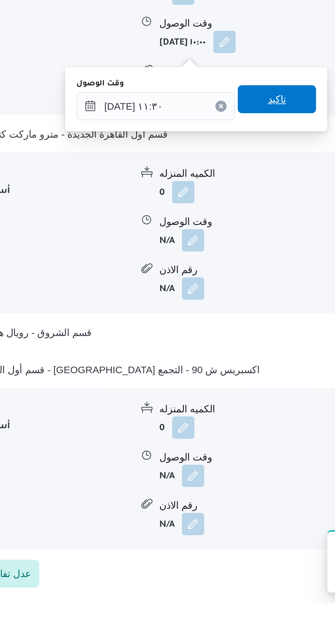
click at [230, 445] on span "تاكيد" at bounding box center [223, 445] width 31 height 11
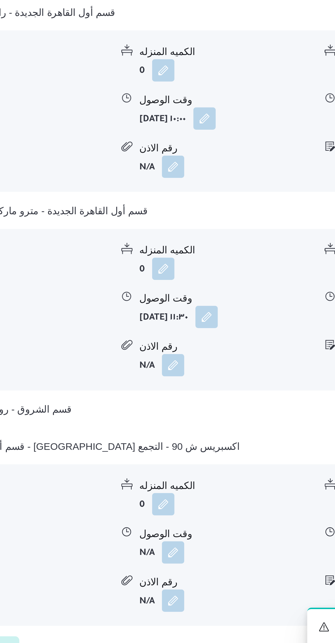
scroll to position [237, 0]
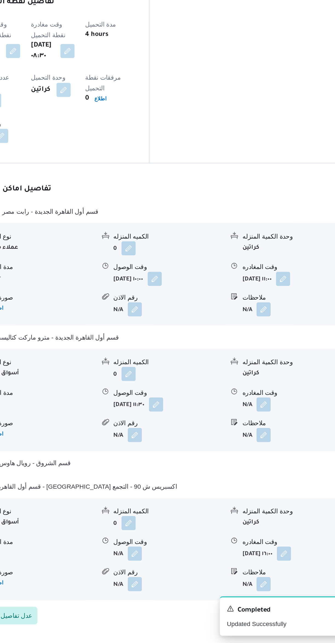
click at [269, 491] on button "button" at bounding box center [270, 495] width 9 height 9
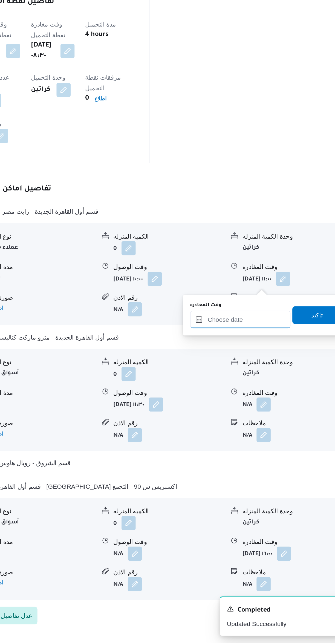
click at [250, 442] on input "وقت المغادره" at bounding box center [256, 442] width 62 height 11
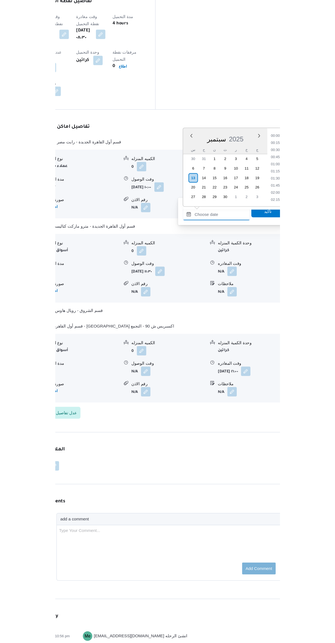
scroll to position [0, 0]
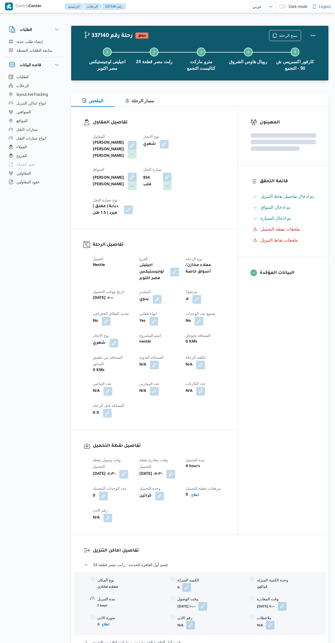
select select "ar"
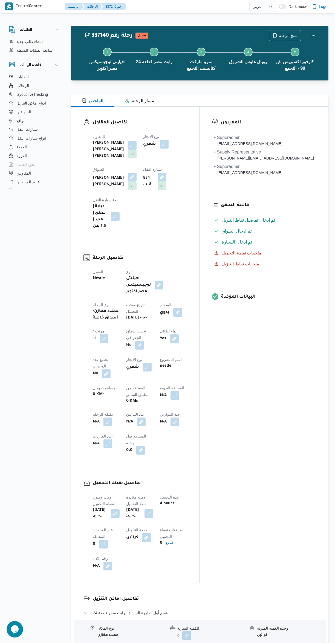
scroll to position [381, 0]
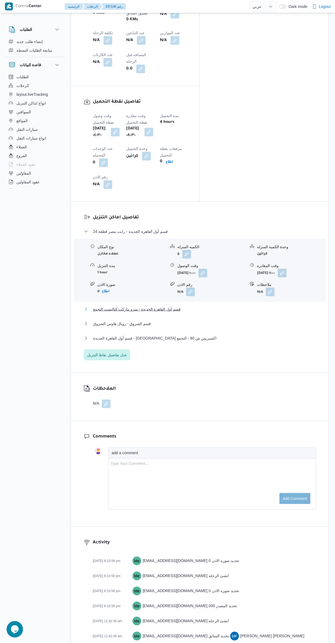
click at [243, 306] on button "قسم أول القاهرة الجديدة - مترو ماركت كتاليست التجمع" at bounding box center [200, 309] width 232 height 7
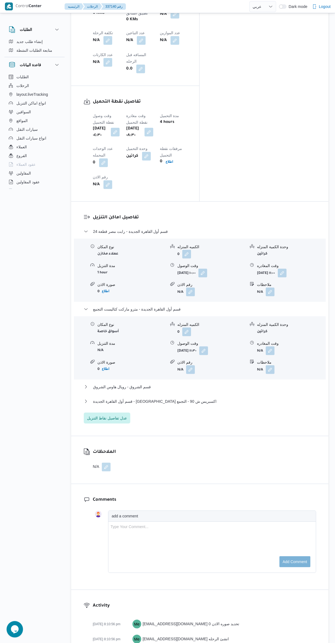
click at [272, 346] on span at bounding box center [268, 350] width 11 height 9
click at [267, 346] on button "button" at bounding box center [270, 350] width 9 height 9
click at [251, 298] on input "وقت المغادره" at bounding box center [256, 298] width 62 height 11
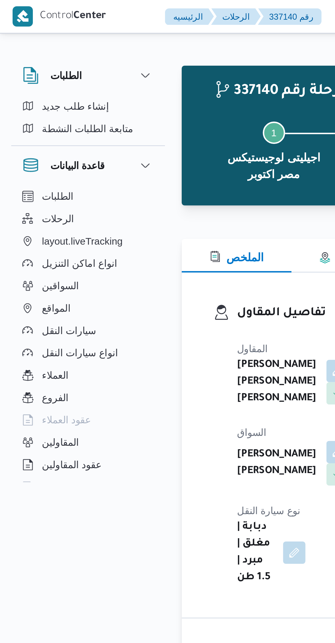
scroll to position [492, 0]
click at [58, 97] on button "layout.liveTracking" at bounding box center [35, 94] width 56 height 9
select select "ar"
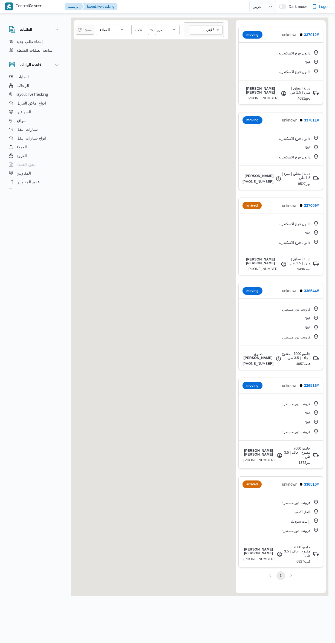
select select "ar"
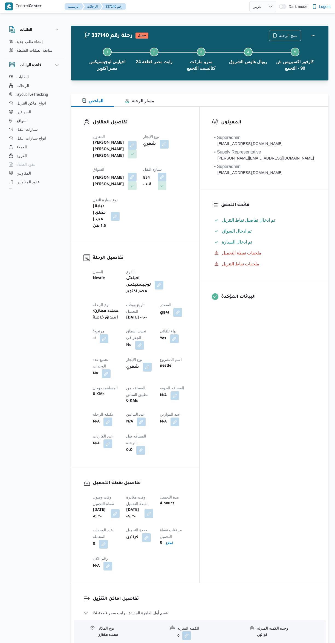
select select "ar"
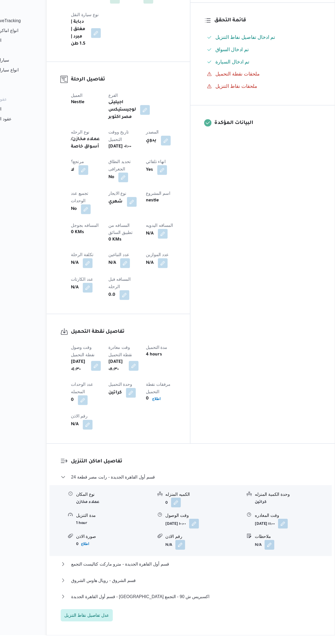
scroll to position [122, 0]
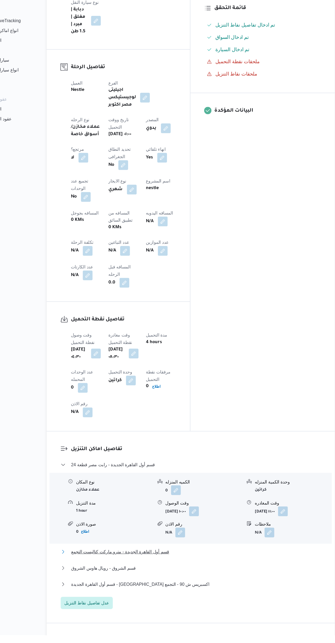
click at [237, 565] on button "قسم أول القاهرة الجديدة - مترو ماركت كتاليست التجمع" at bounding box center [200, 568] width 232 height 7
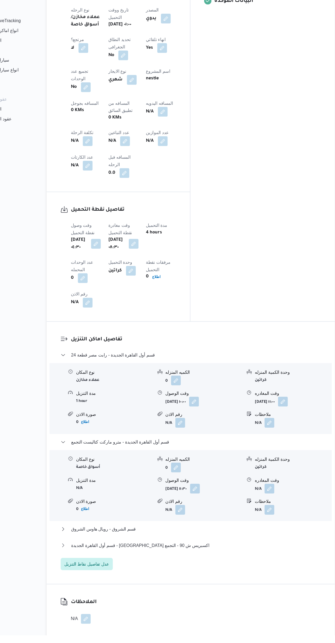
scroll to position [230, 0]
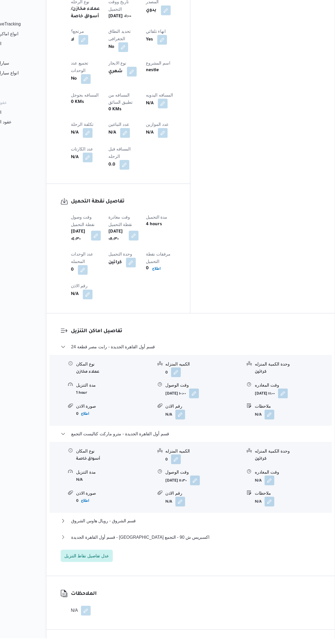
click at [274, 498] on button "button" at bounding box center [270, 502] width 9 height 9
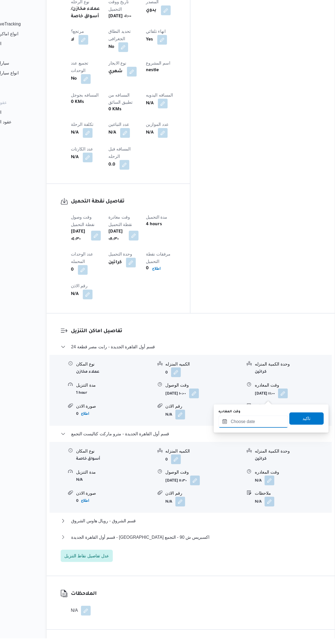
click at [259, 449] on input "وقت المغادره" at bounding box center [256, 449] width 62 height 11
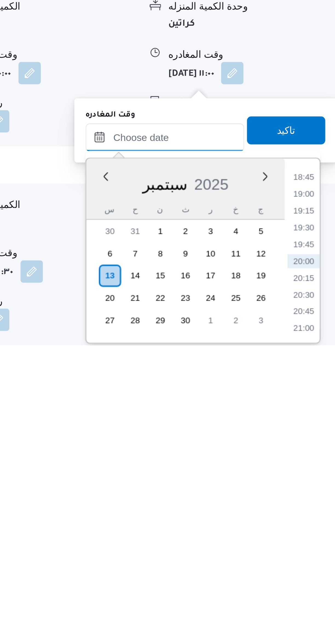
scroll to position [118, 0]
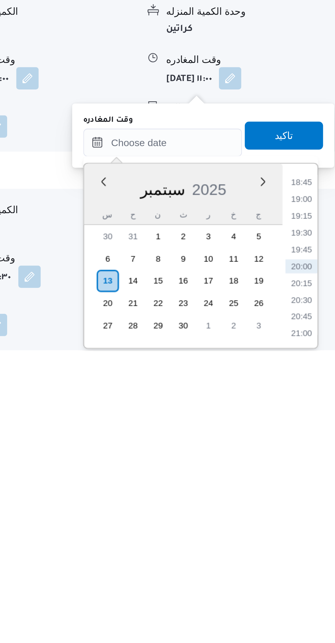
click at [308, 576] on li "18:45" at bounding box center [310, 576] width 13 height 5
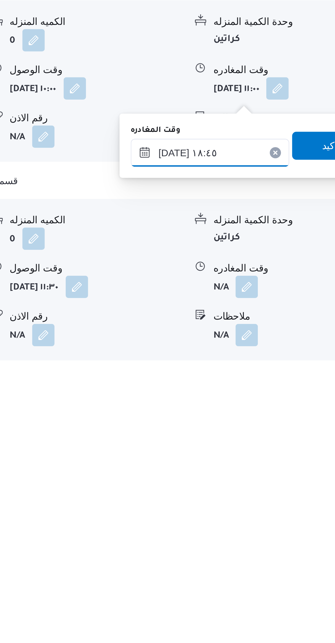
click at [238, 564] on input "[DATE] ١٨:٤٥" at bounding box center [256, 561] width 62 height 11
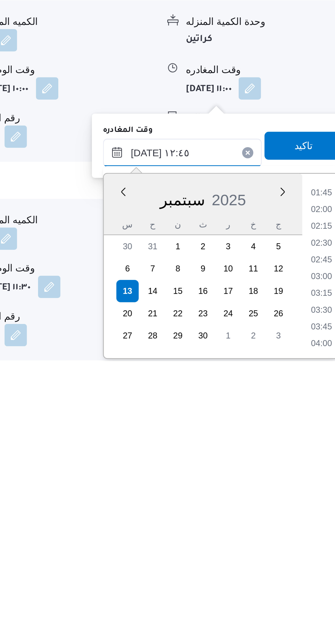
scroll to position [277, 0]
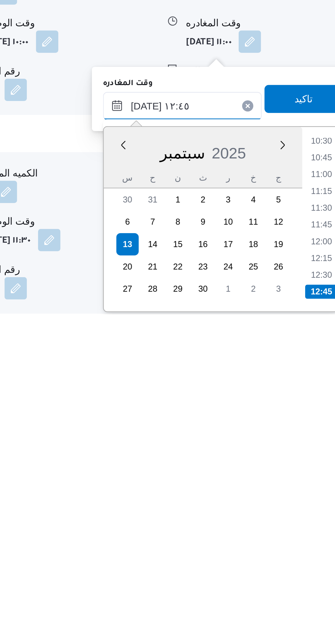
type input "١٣/٠٩/٢٠٢٥ ١٢:٤٥"
click at [308, 631] on li "12:45" at bounding box center [310, 633] width 13 height 5
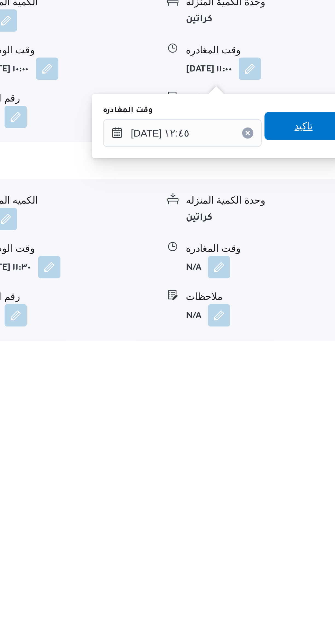
click at [302, 557] on span "تاكيد" at bounding box center [303, 558] width 31 height 11
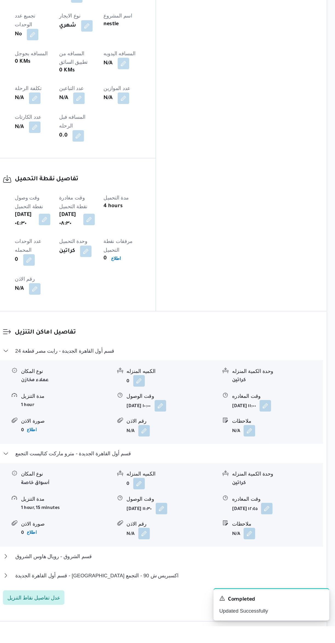
scroll to position [179, 0]
click at [110, 586] on span "قسم الشروق - رويال هاوس الشروق" at bounding box center [122, 589] width 58 height 7
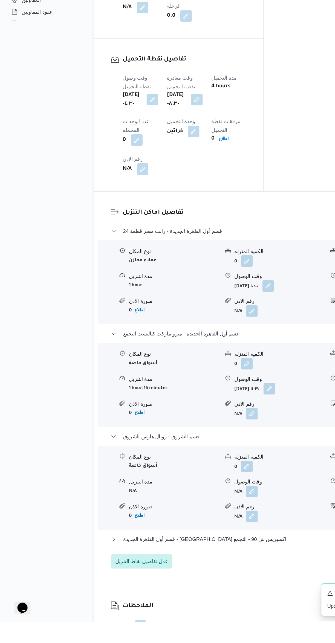
scroll to position [296, 0]
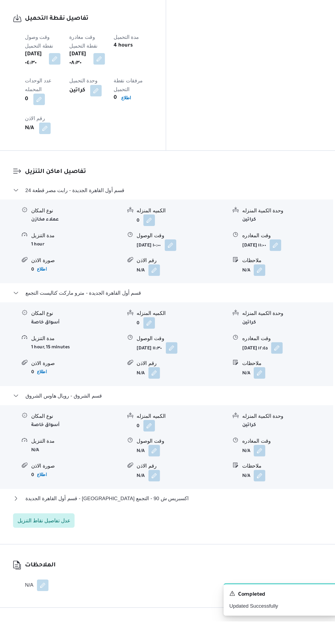
click at [194, 509] on button "button" at bounding box center [190, 513] width 9 height 9
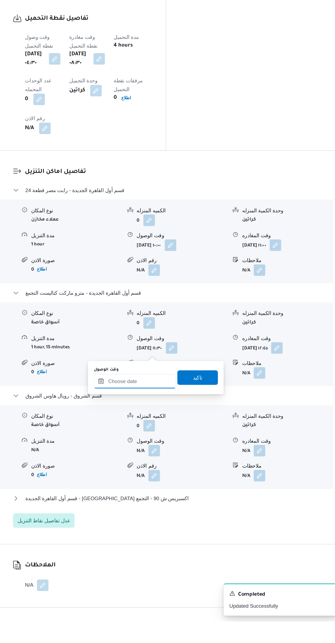
click at [181, 461] on input "وقت الوصول" at bounding box center [176, 461] width 62 height 11
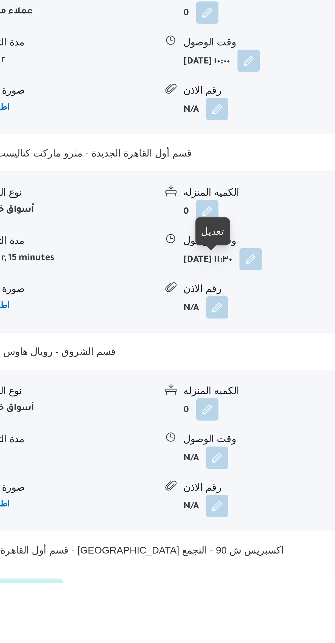
scroll to position [216, 0]
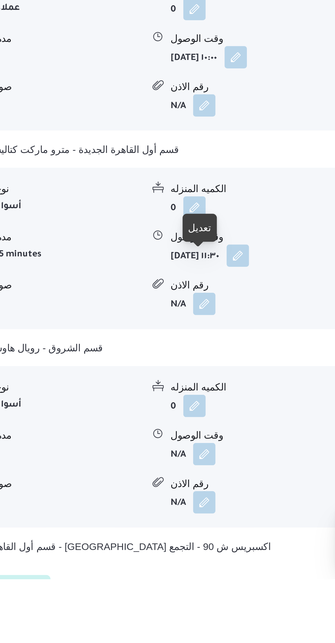
click at [187, 590] on button "button" at bounding box center [190, 594] width 9 height 9
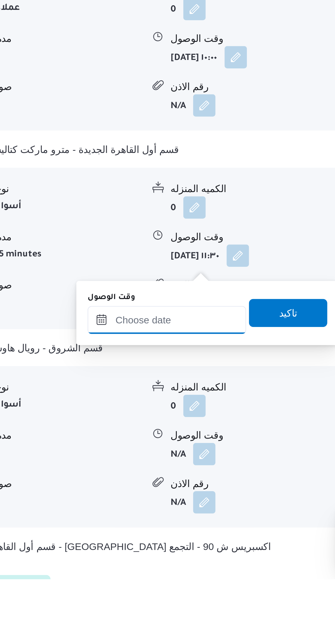
click at [169, 541] on input "وقت الوصول" at bounding box center [176, 541] width 62 height 11
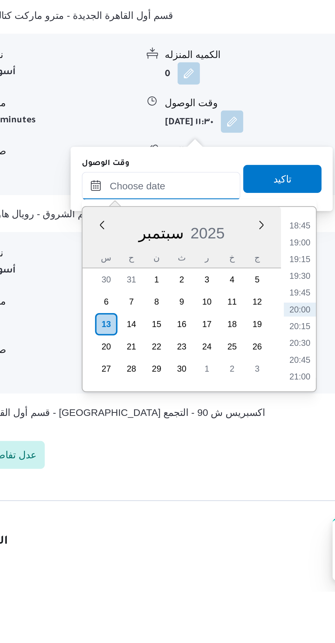
scroll to position [273, 0]
click at [230, 499] on li "18:45" at bounding box center [230, 499] width 13 height 5
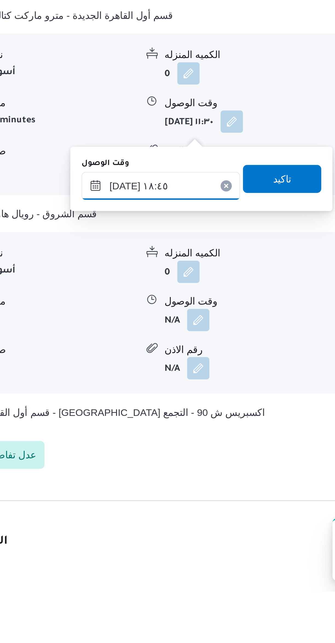
click at [159, 485] on input "[DATE] ١٨:٤٥" at bounding box center [176, 483] width 62 height 11
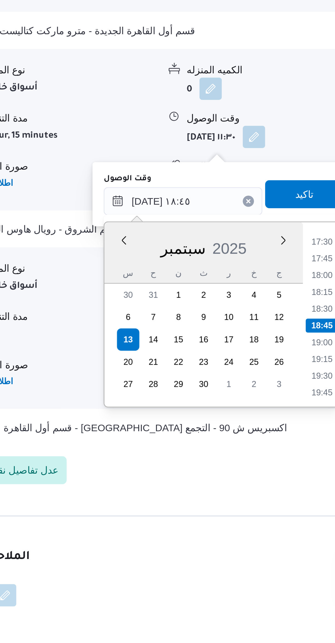
click at [227, 517] on li "18:15" at bounding box center [230, 519] width 13 height 5
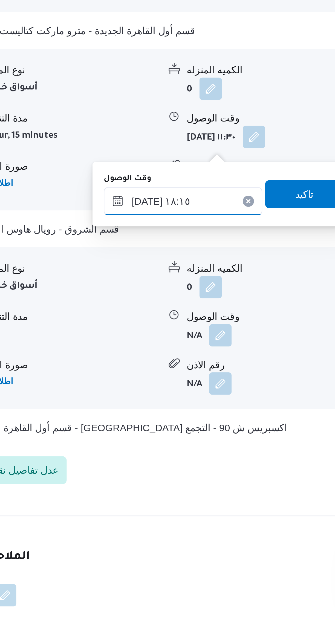
click at [159, 485] on input "١٣/٠٩/٢٠٢٥ ١٨:١٥" at bounding box center [176, 483] width 62 height 11
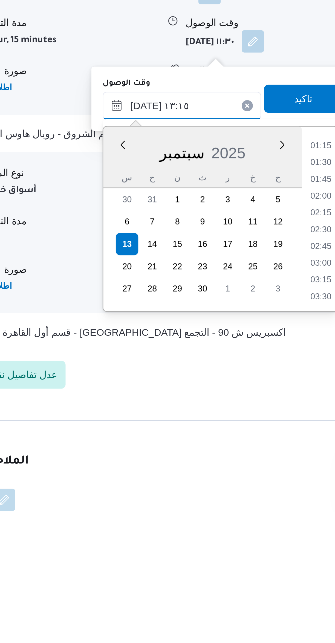
scroll to position [291, 0]
type input "١٣/٠٩/٢٠٢٥ ١٣:١٥"
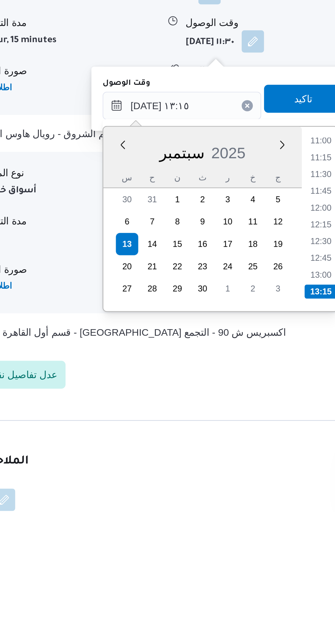
click at [229, 556] on li "13:15" at bounding box center [230, 556] width 13 height 5
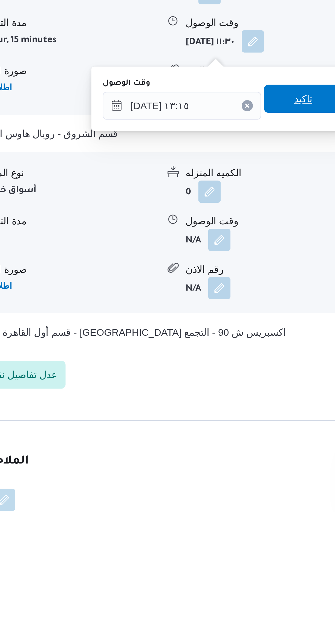
click at [220, 484] on span "تاكيد" at bounding box center [223, 481] width 7 height 7
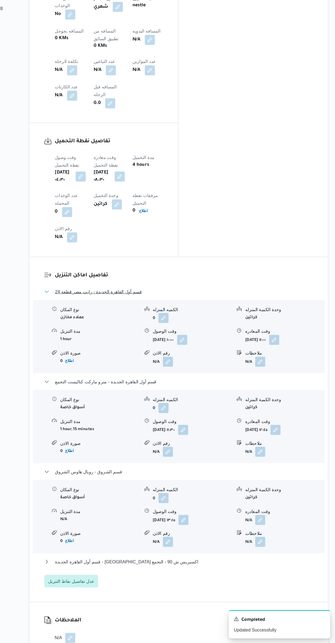
click at [119, 336] on span "قسم أول القاهرة الجديدة - رابت مصر قطعة 24" at bounding box center [130, 339] width 75 height 7
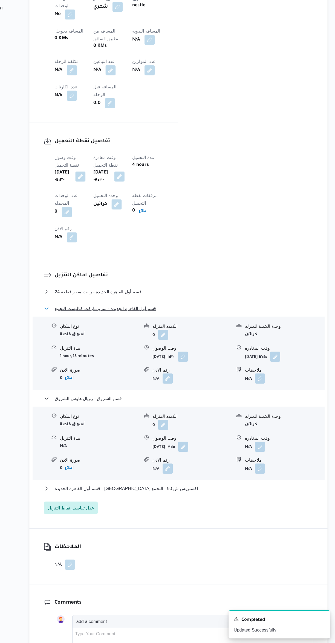
click at [123, 350] on span "قسم أول القاهرة الجديدة - مترو ماركت كتاليست التجمع" at bounding box center [137, 353] width 88 height 7
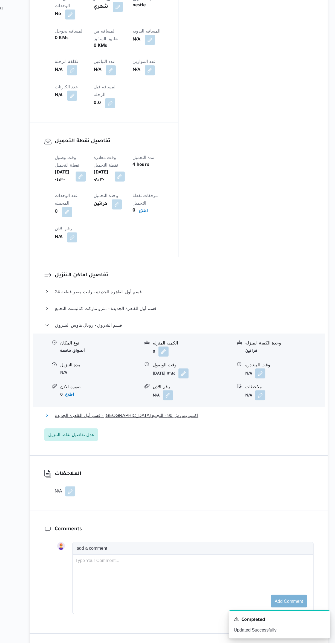
click at [258, 443] on button "قسم أول القاهرة الجديدة - [GEOGRAPHIC_DATA] اكسبريس ش 90 - التجمع" at bounding box center [200, 446] width 232 height 7
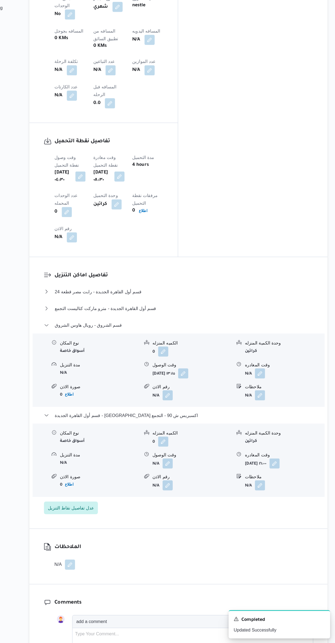
click at [271, 405] on button "button" at bounding box center [270, 409] width 9 height 9
click at [257, 357] on input "وقت المغادره" at bounding box center [256, 357] width 62 height 11
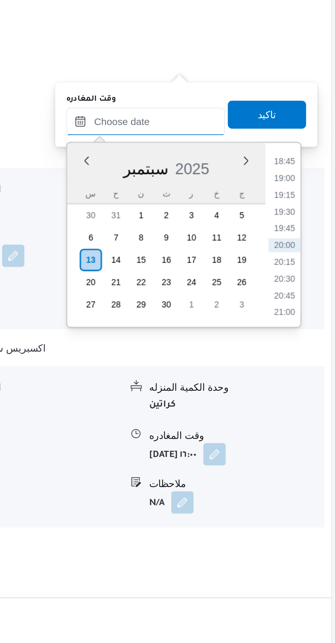
scroll to position [238, 0]
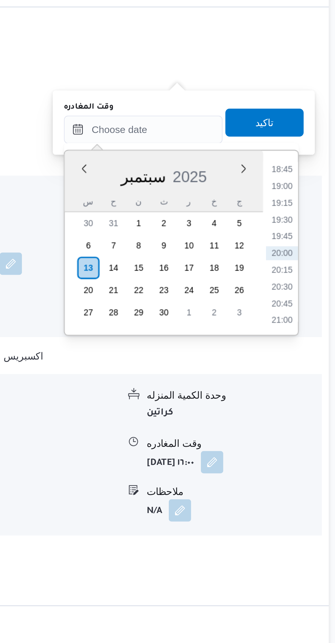
click at [312, 428] on li "19:30" at bounding box center [310, 428] width 13 height 5
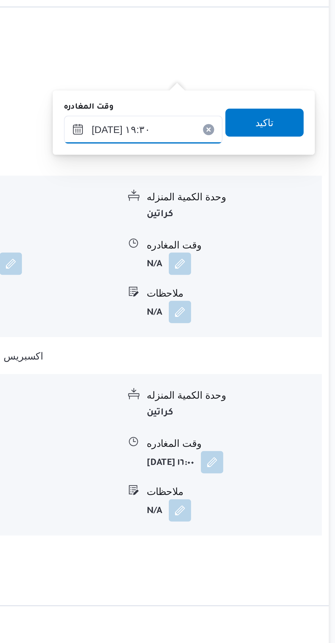
click at [237, 394] on input "١٣/٠٩/٢٠٢٥ ١٩:٣٠" at bounding box center [256, 393] width 62 height 11
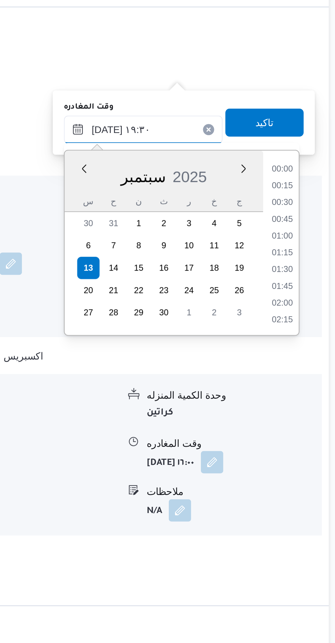
scroll to position [0, 0]
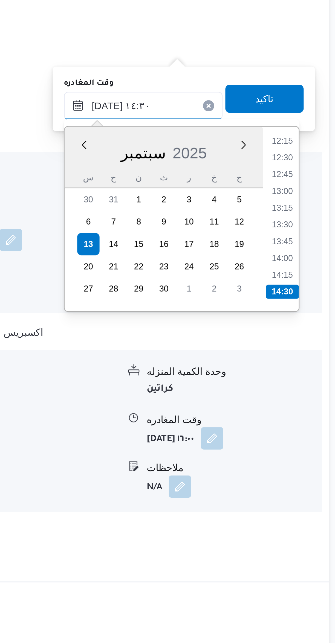
type input "١٣/٠٩/٢٠٢٥ ١٤:٣٠"
click at [309, 465] on li "14:30" at bounding box center [310, 465] width 13 height 5
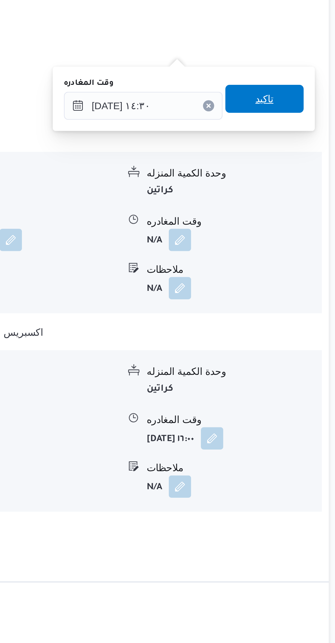
click at [309, 390] on span "تاكيد" at bounding box center [303, 390] width 31 height 11
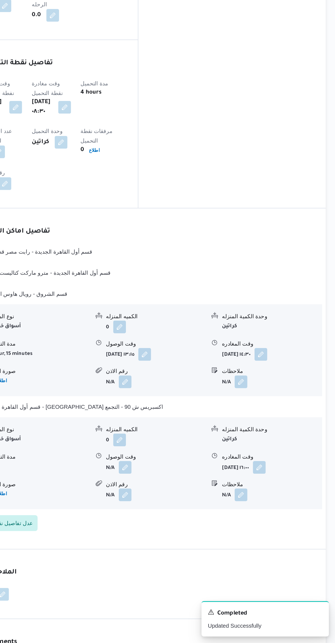
scroll to position [239, 0]
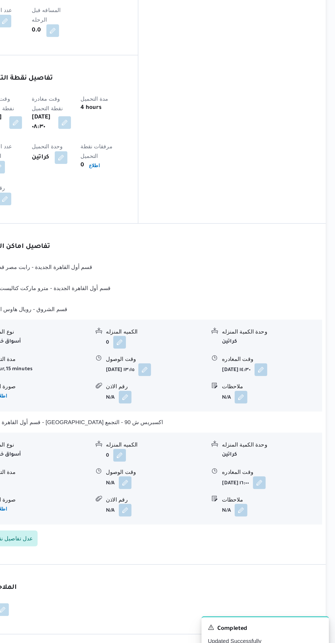
click at [188, 518] on button "button" at bounding box center [190, 522] width 9 height 9
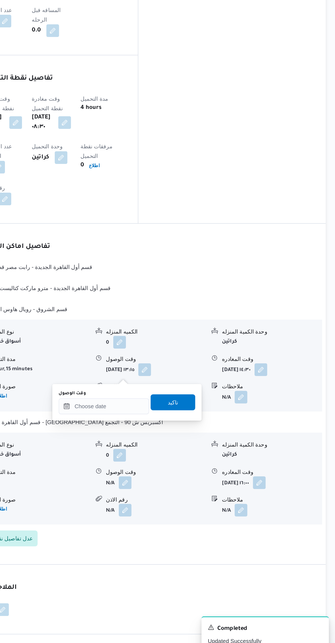
click at [176, 459] on div "وقت الوصول" at bounding box center [176, 461] width 62 height 4
click at [174, 469] on input "وقت الوصول" at bounding box center [176, 469] width 62 height 11
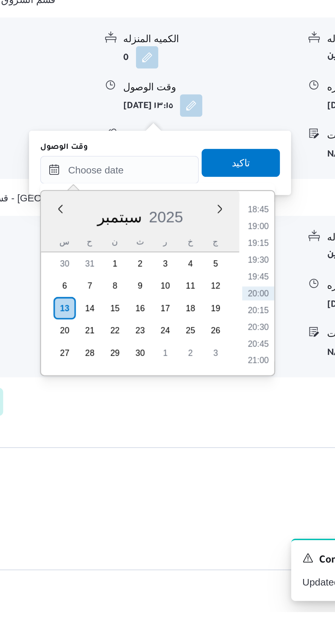
click at [229, 484] on li "18:45" at bounding box center [230, 485] width 13 height 5
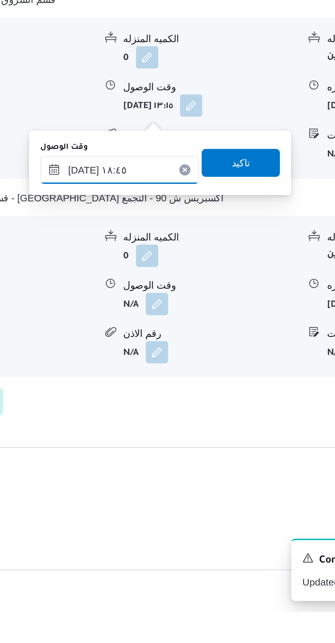
click at [160, 470] on input "[DATE] ١٨:٤٥" at bounding box center [176, 469] width 62 height 11
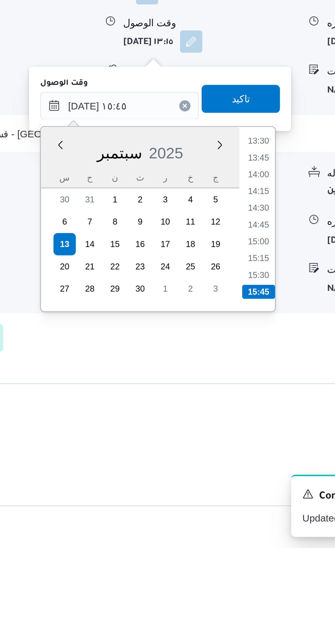
click at [230, 521] on li "15:00" at bounding box center [230, 522] width 13 height 5
type input "١٣/٠٩/٢٠٢٥ ١٥:٠٠"
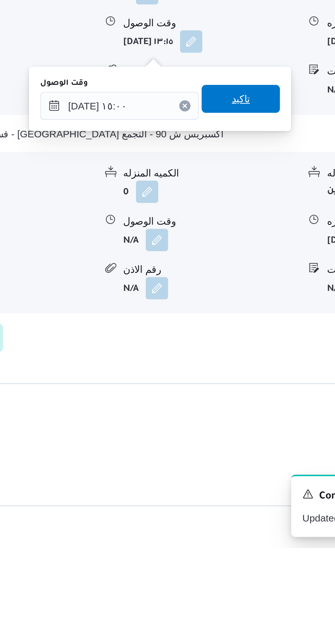
click at [229, 467] on span "تاكيد" at bounding box center [223, 467] width 31 height 11
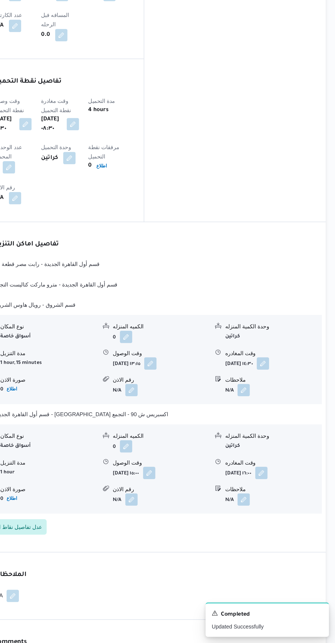
scroll to position [237, 0]
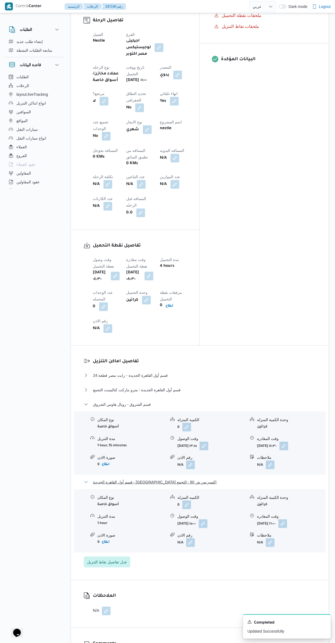
click at [200, 479] on button "قسم أول القاهرة الجديدة - [GEOGRAPHIC_DATA] اكسبريس ش 90 - التجمع" at bounding box center [200, 482] width 232 height 7
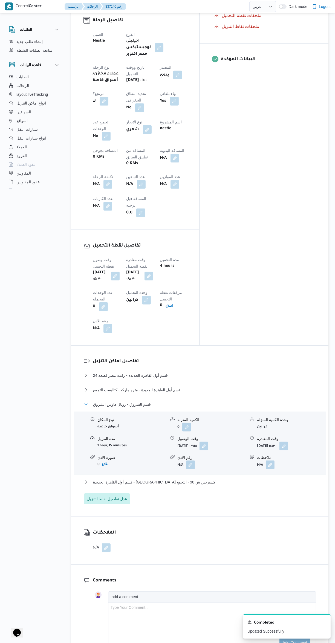
click at [97, 401] on span "قسم الشروق - رويال هاوس الشروق" at bounding box center [122, 404] width 58 height 7
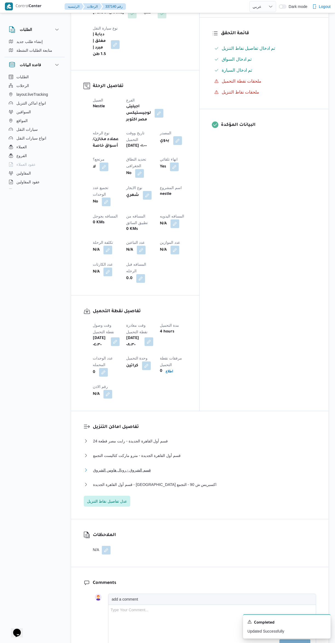
scroll to position [171, 0]
click at [137, 246] on button "button" at bounding box center [141, 250] width 9 height 9
click at [89, 211] on input "عدد التباعين" at bounding box center [93, 211] width 54 height 11
type input "1"
click at [142, 208] on span "تاكيد" at bounding box center [137, 208] width 31 height 11
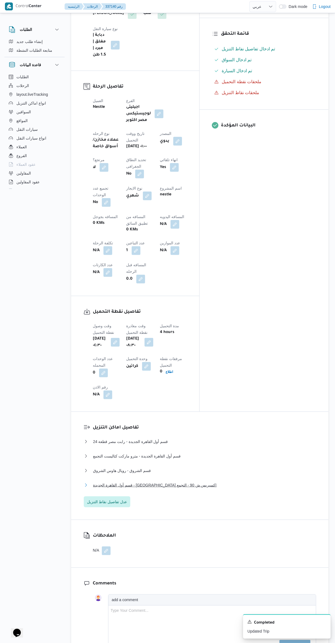
click at [228, 482] on button "قسم أول القاهرة الجديدة - [GEOGRAPHIC_DATA] اكسبريس ش 90 - التجمع" at bounding box center [200, 485] width 232 height 7
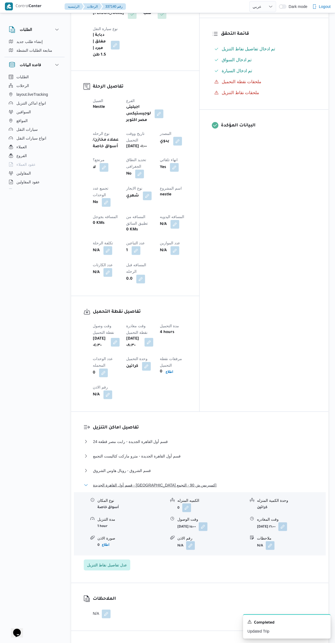
click at [120, 482] on span "قسم أول القاهرة الجديدة - [GEOGRAPHIC_DATA] اكسبريس ش 90 - التجمع" at bounding box center [155, 485] width 124 height 7
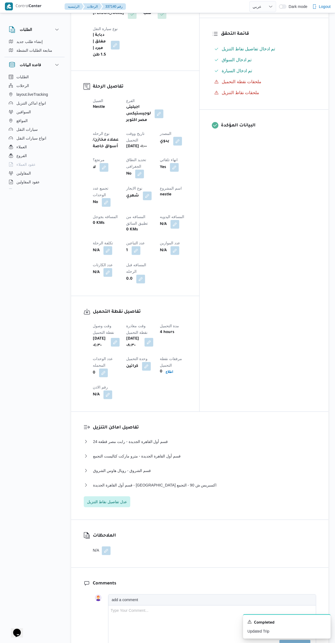
click at [170, 220] on button "button" at bounding box center [174, 224] width 9 height 9
click at [134, 189] on input "المسافه اليدويه" at bounding box center [142, 189] width 54 height 11
type input "155"
click at [170, 185] on span "تاكيد" at bounding box center [185, 186] width 31 height 11
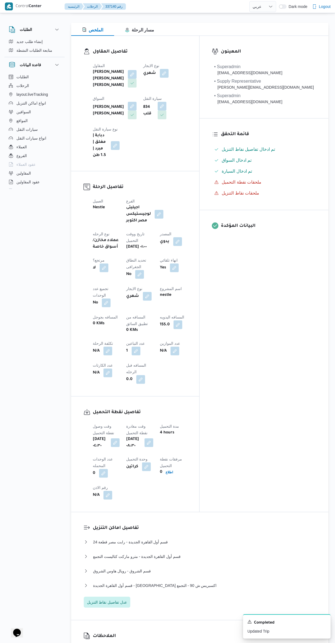
scroll to position [63, 0]
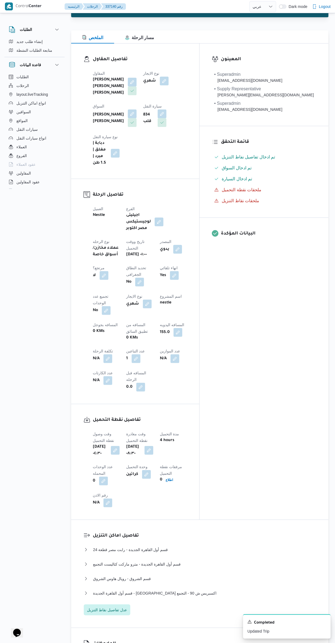
click at [130, 80] on button "button" at bounding box center [132, 82] width 9 height 9
click at [114, 114] on span "[PERSON_NAME] [PERSON_NAME] [PERSON_NAME]" at bounding box center [129, 112] width 97 height 6
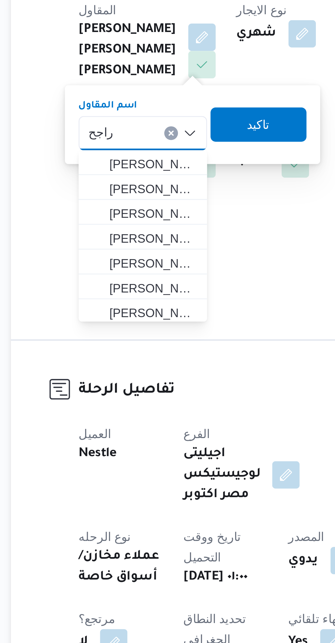
scroll to position [0, 0]
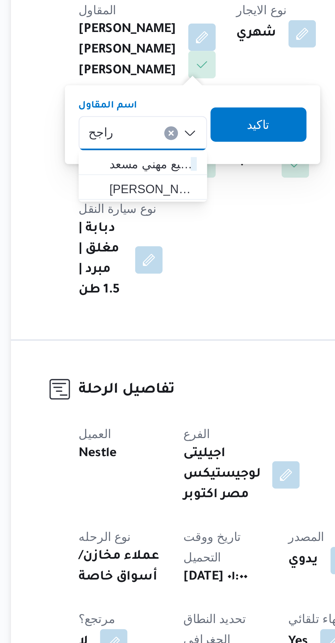
type input "راجح"
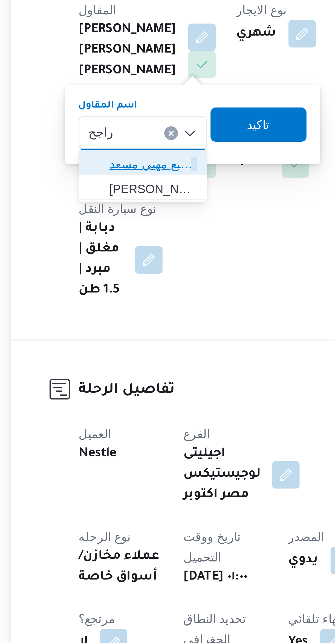
click at [101, 119] on span "راجح ضبع مهني مسعد" at bounding box center [113, 122] width 37 height 9
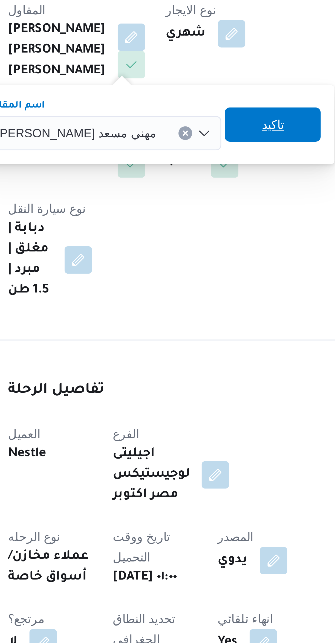
click at [174, 109] on span "تاكيد" at bounding box center [177, 110] width 7 height 7
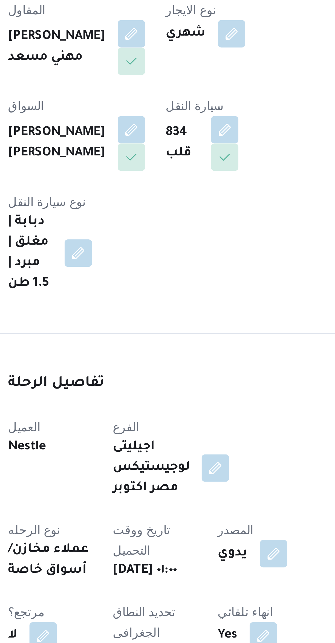
scroll to position [63, 0]
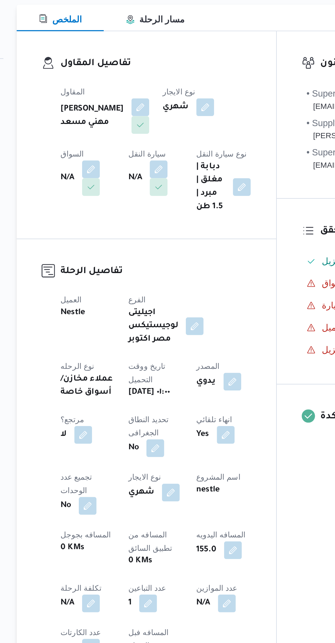
click at [160, 84] on button "button" at bounding box center [164, 81] width 9 height 9
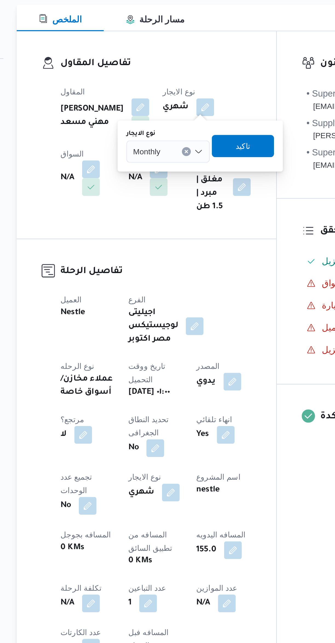
click at [149, 98] on div "Monthly" at bounding box center [145, 102] width 41 height 11
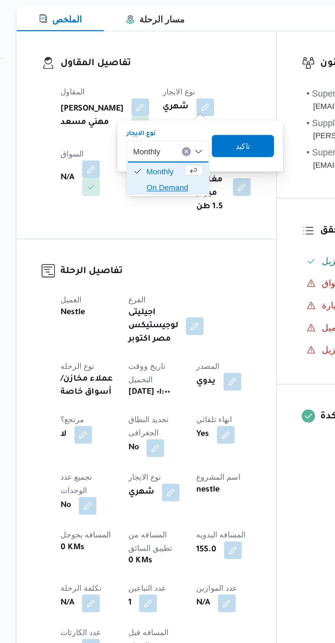
click at [130, 122] on icon "button" at bounding box center [131, 120] width 4 height 4
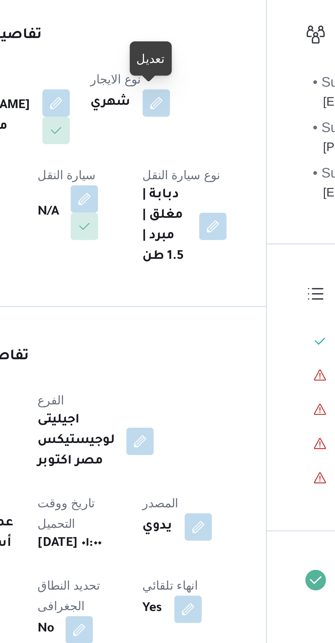
click at [161, 82] on button "button" at bounding box center [164, 81] width 9 height 9
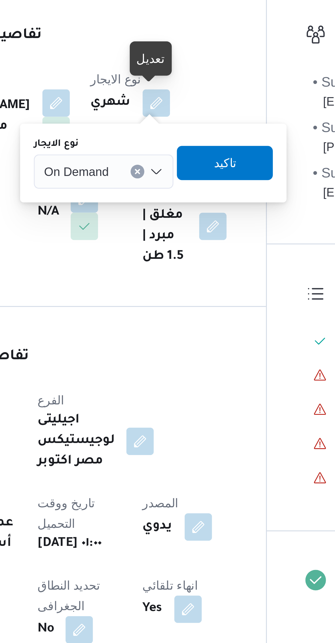
click at [145, 100] on span "On Demand" at bounding box center [138, 103] width 21 height 6
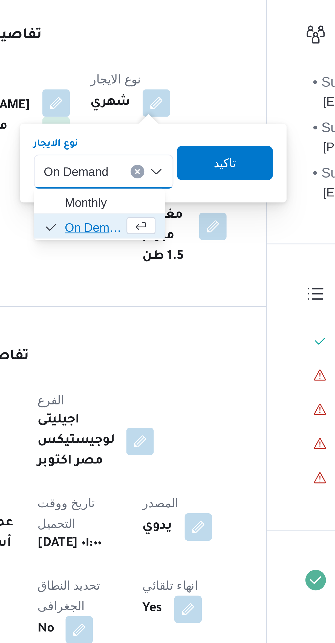
click at [141, 120] on span "On Demand" at bounding box center [144, 120] width 19 height 7
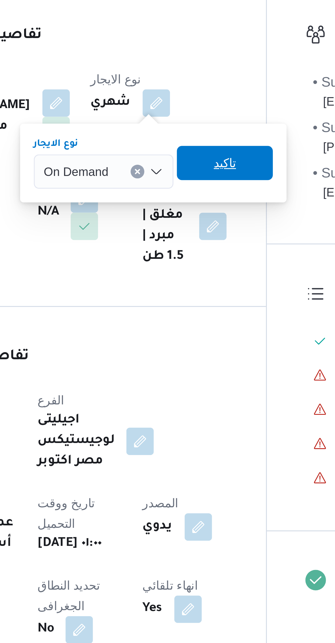
click at [179, 100] on span "تاكيد" at bounding box center [186, 100] width 31 height 11
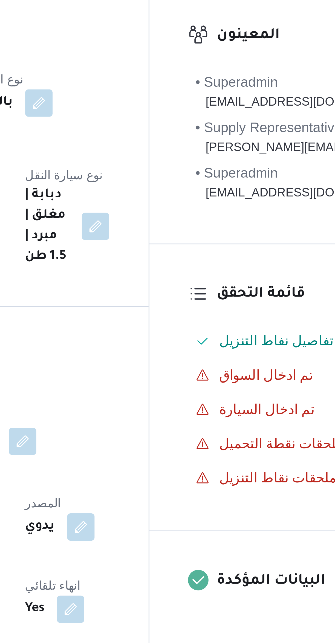
click at [112, 107] on button "button" at bounding box center [107, 111] width 9 height 9
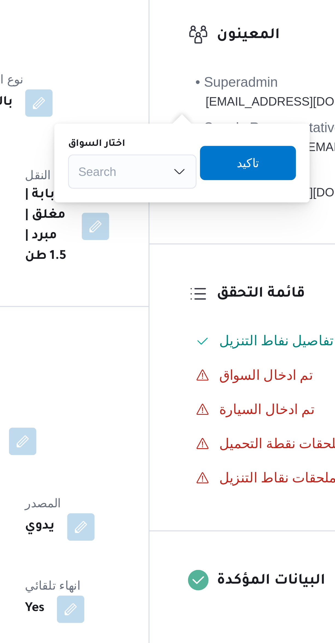
click at [192, 103] on div "Search" at bounding box center [193, 102] width 41 height 11
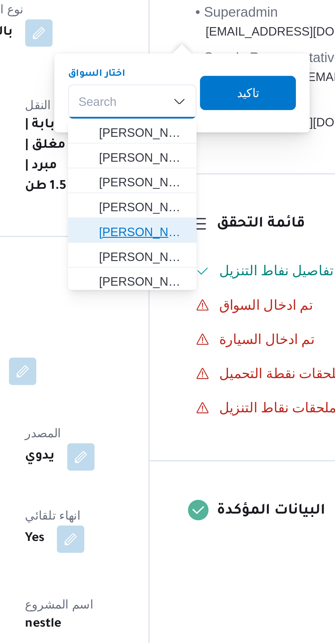
click at [190, 146] on span "عبدالرحيم محمد حامد عبداللطيف" at bounding box center [197, 144] width 28 height 7
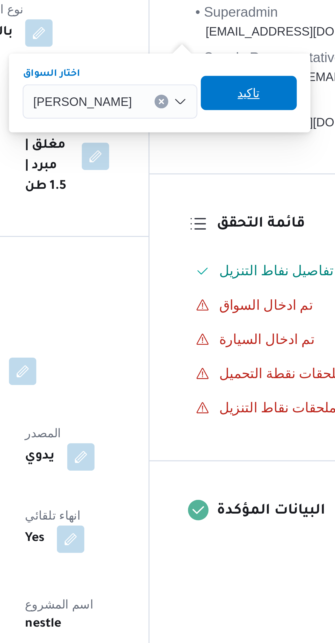
click at [242, 101] on span "تاكيد" at bounding box center [231, 100] width 31 height 11
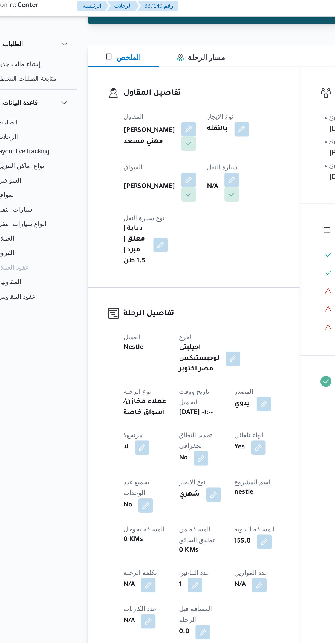
click at [154, 114] on button "button" at bounding box center [158, 111] width 9 height 9
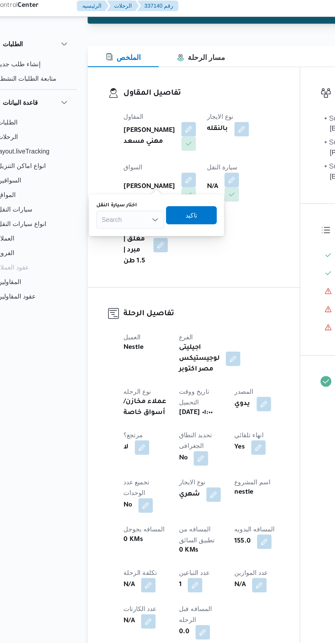
click at [98, 139] on div "Search" at bounding box center [96, 135] width 41 height 11
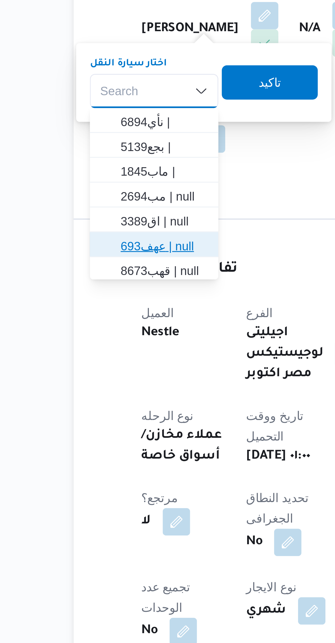
click at [86, 187] on span "عهف693 | null" at bounding box center [97, 185] width 37 height 9
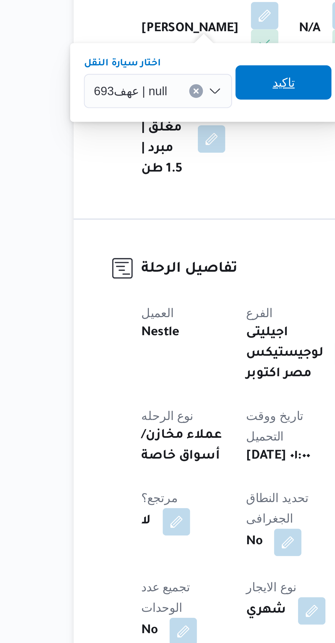
click at [132, 131] on span "تاكيد" at bounding box center [138, 132] width 31 height 11
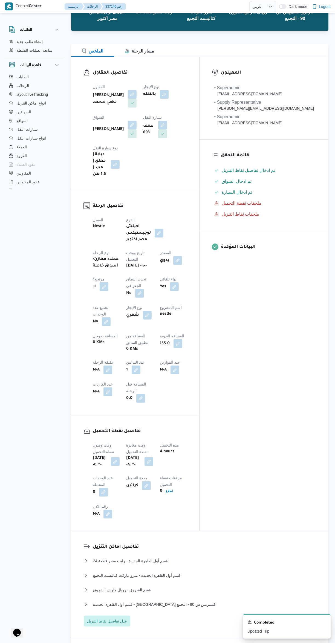
scroll to position [0, 0]
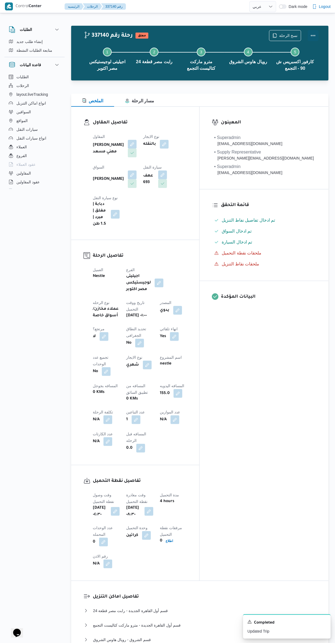
click at [312, 37] on button "Actions" at bounding box center [313, 35] width 11 height 11
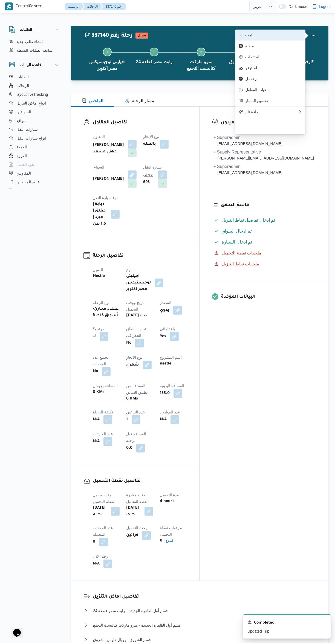
click at [242, 37] on icon "button" at bounding box center [241, 35] width 4 height 4
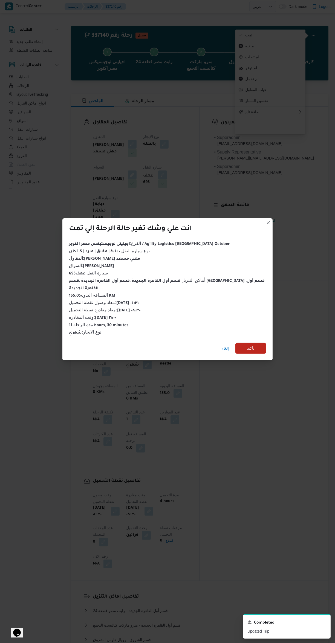
click at [261, 344] on span "تأكيد" at bounding box center [250, 348] width 31 height 11
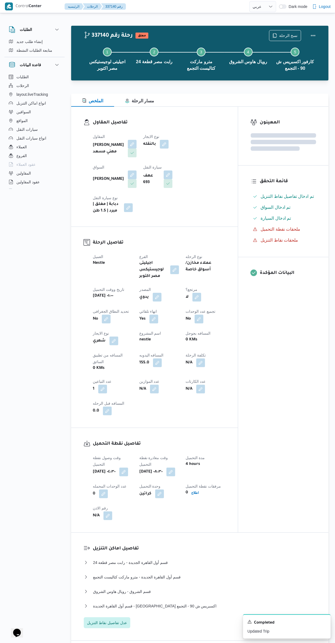
click at [271, 404] on div "المعينون قائمة التحقق تم ادخال تفاصيل نفاط التنزيل تم ادخال السواق تم ادخال الس…" at bounding box center [283, 320] width 90 height 426
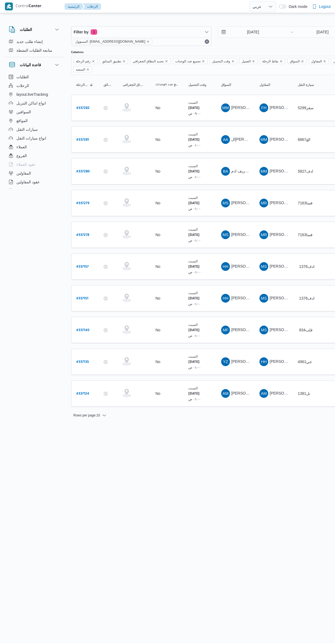
select select "ar"
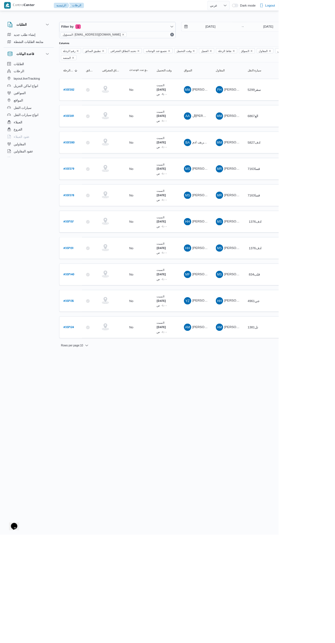
click at [83, 233] on b "# 337278" at bounding box center [82, 235] width 13 height 4
select select "ar"
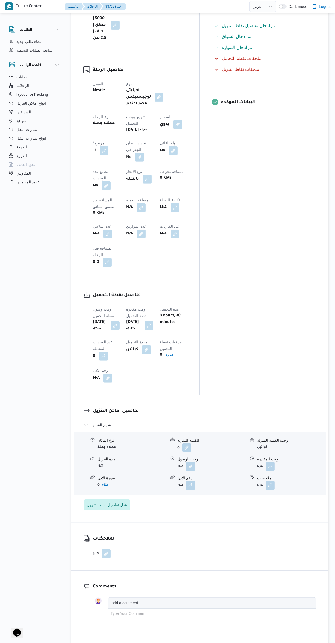
scroll to position [233, 0]
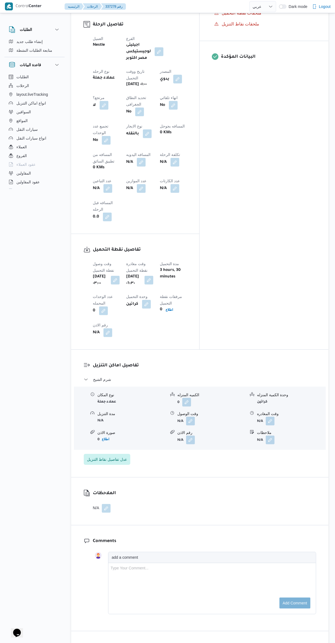
click at [107, 504] on button "button" at bounding box center [106, 508] width 9 height 9
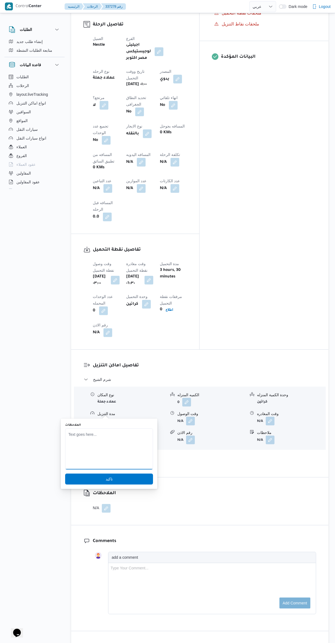
click at [115, 434] on textarea "الملاحظات" at bounding box center [109, 448] width 88 height 41
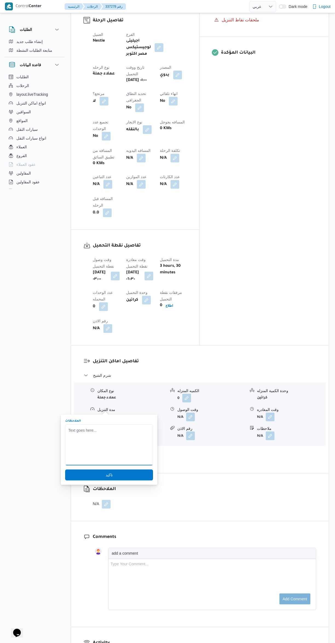
scroll to position [0, 0]
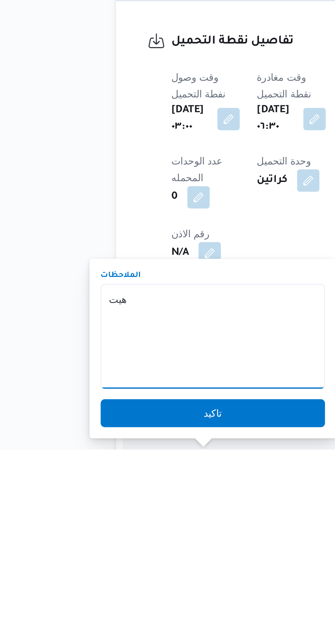
type textarea "هيتك"
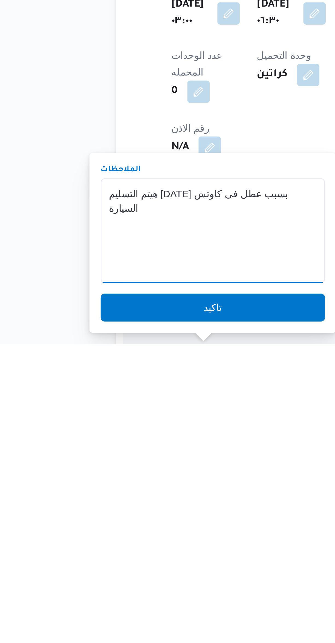
scroll to position [1, 0]
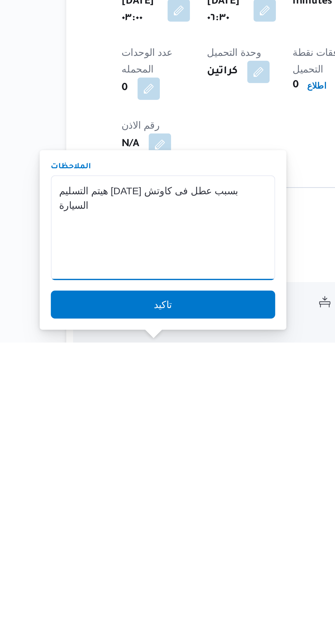
type textarea "هيتم التسليم غدا بسبب عطل فى كاوتش السيارة"
click at [97, 628] on span "تاكيد" at bounding box center [109, 628] width 88 height 11
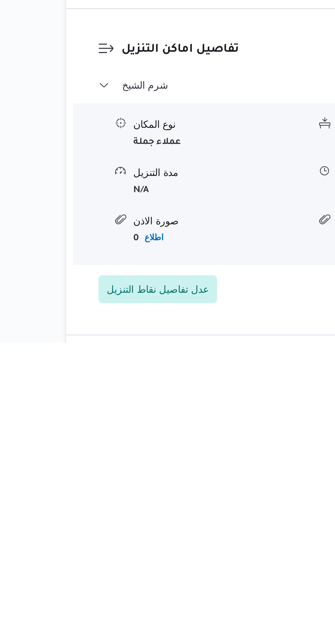
scroll to position [0, 0]
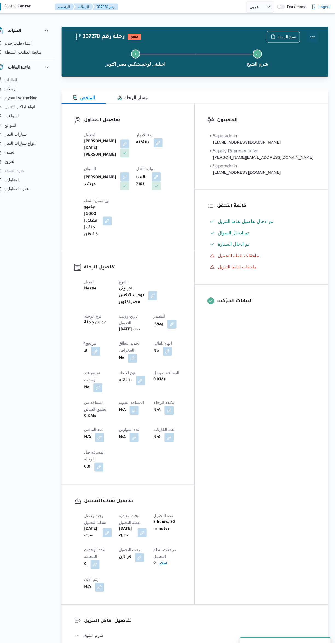
click at [312, 31] on button "Actions" at bounding box center [313, 35] width 11 height 11
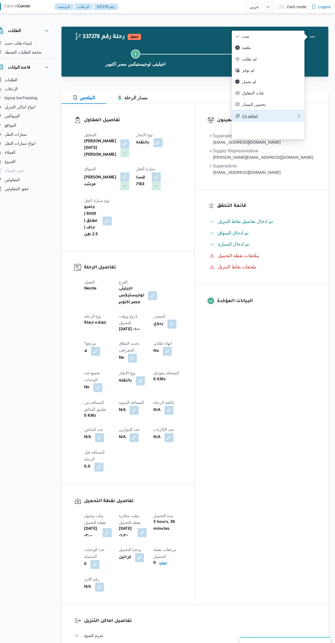
click at [241, 114] on icon "button" at bounding box center [241, 112] width 4 height 4
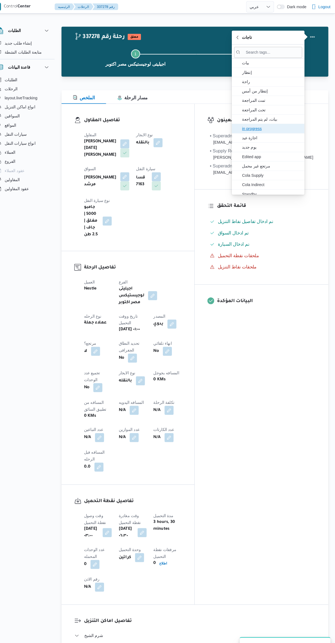
click at [241, 123] on icon "button" at bounding box center [241, 124] width 4 height 4
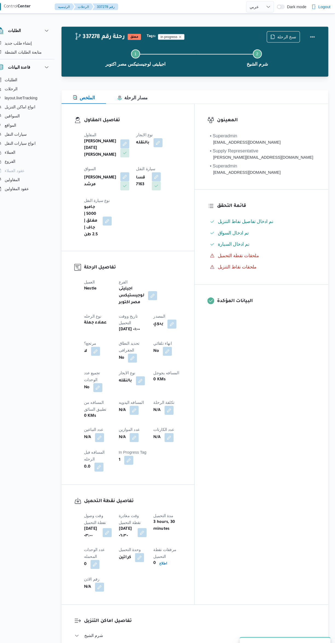
click at [191, 242] on div "تفاصيل الرحلة العميل Nestle الفرع اجيليتى لوجيستيكس مصر اكتوبر نوع الرحله عملاء…" at bounding box center [135, 354] width 128 height 225
select select "ar"
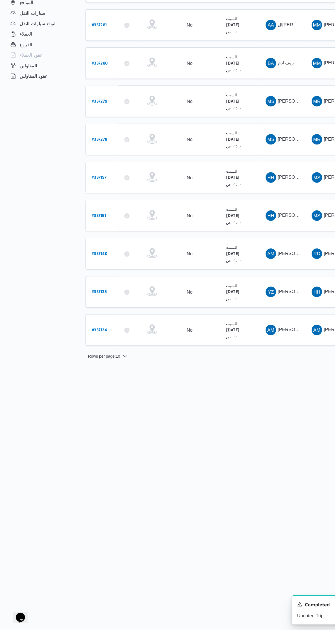
click at [77, 202] on b "# 337279" at bounding box center [82, 204] width 13 height 4
select select "ar"
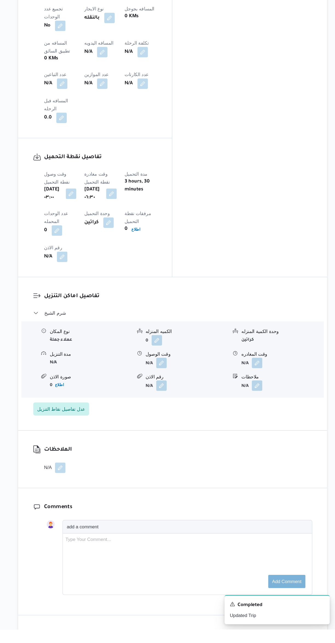
scroll to position [233, 0]
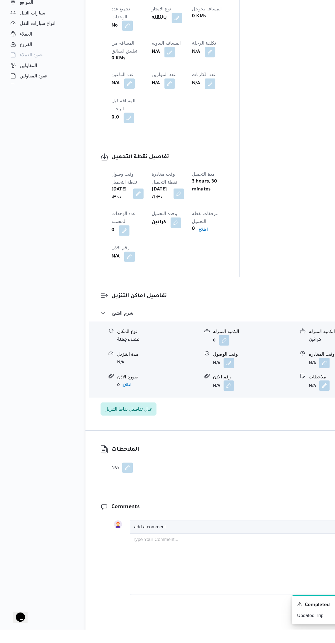
click at [108, 504] on button "button" at bounding box center [106, 508] width 9 height 9
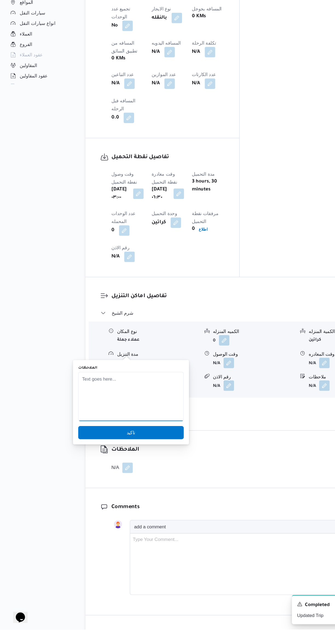
click at [97, 436] on textarea "الملاحظات" at bounding box center [109, 448] width 88 height 41
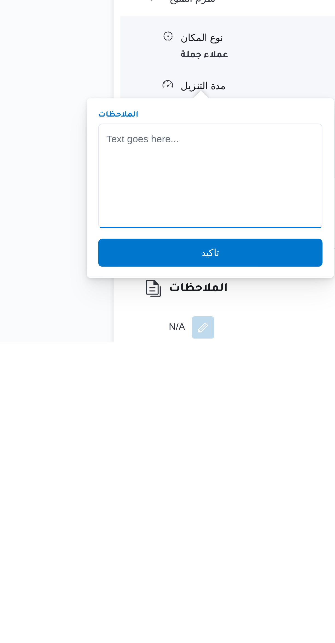
scroll to position [105, 0]
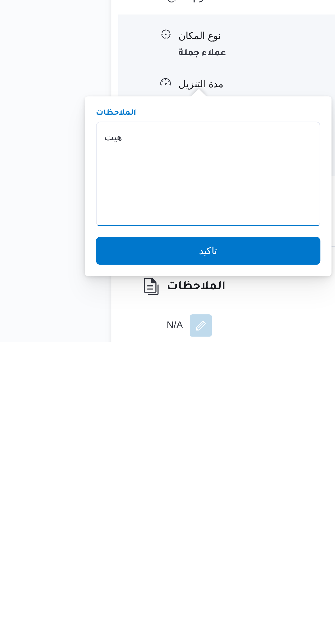
type textarea "هيتم"
type textarea "هيتم التسليم غدا بسبب عطل في كاوتش السيارة"
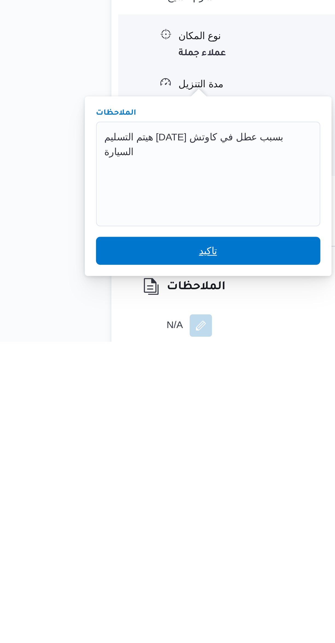
click at [130, 607] on span "تاكيد" at bounding box center [109, 607] width 88 height 11
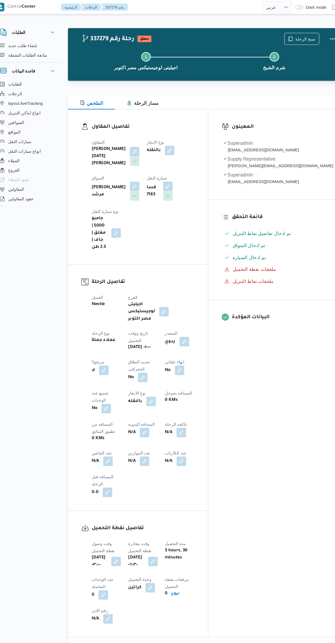
scroll to position [0, 0]
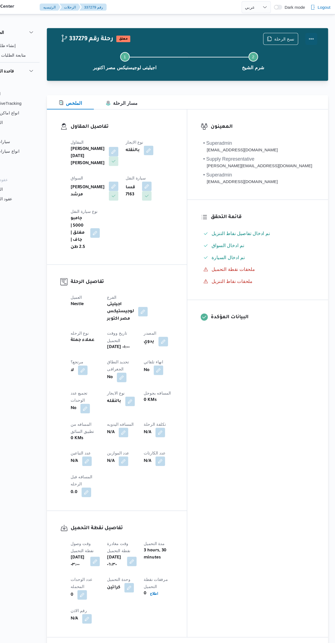
click at [312, 31] on button "Actions" at bounding box center [313, 35] width 11 height 11
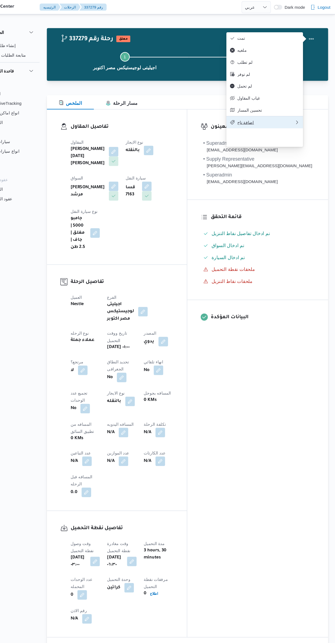
click at [242, 114] on icon "button" at bounding box center [241, 112] width 4 height 4
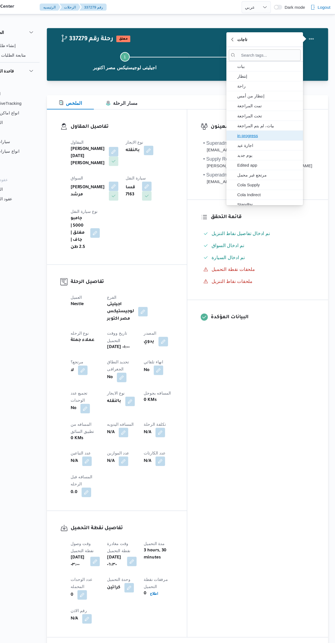
click at [251, 121] on span "in progress" at bounding box center [273, 124] width 57 height 7
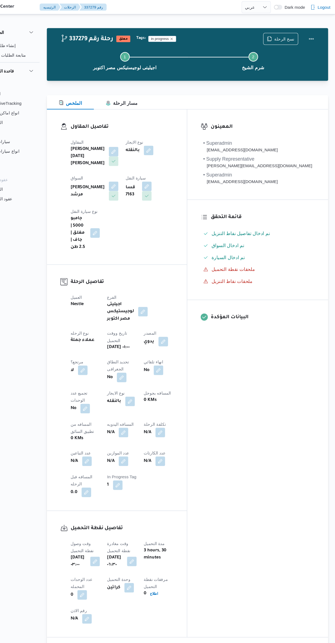
click at [193, 242] on div "تفاصيل الرحلة العميل Nestle الفرع اجيليتى لوجيستيكس مصر اكتوبر نوع الرحله عملاء…" at bounding box center [135, 354] width 128 height 225
select select "ar"
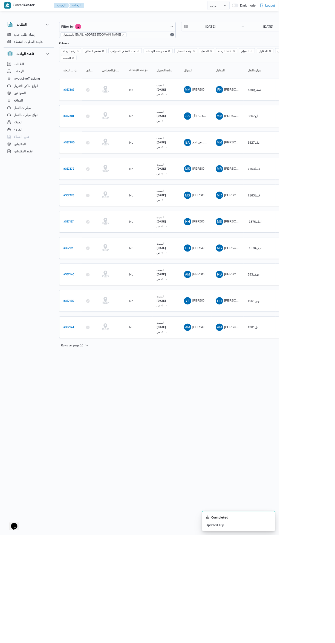
click at [85, 265] on b "# 337157" at bounding box center [82, 267] width 12 height 4
select select "ar"
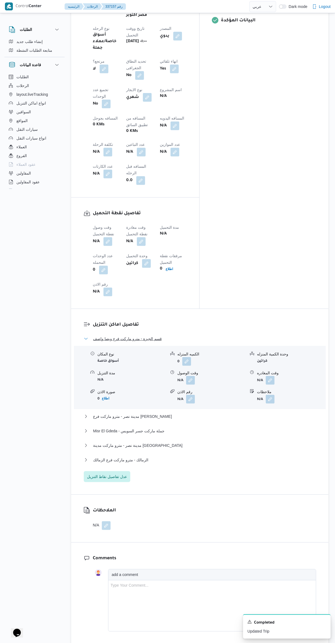
click at [109, 335] on span "قسم الجيزة - مترو ماركت فرع ويصا واصف" at bounding box center [127, 338] width 69 height 7
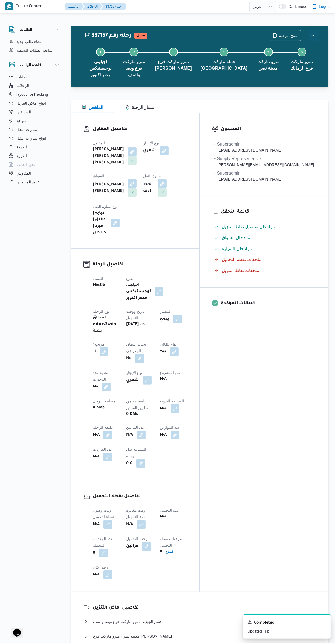
click at [316, 38] on button "Actions" at bounding box center [313, 35] width 11 height 11
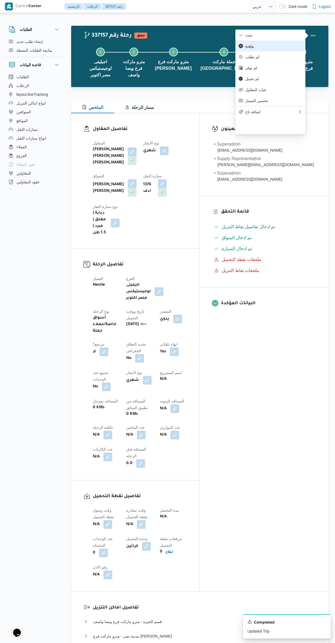
click at [285, 48] on span "ملغيه" at bounding box center [273, 46] width 57 height 4
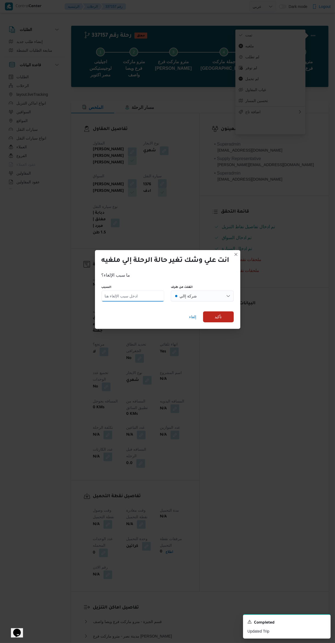
click at [137, 292] on input "السبب" at bounding box center [132, 296] width 63 height 11
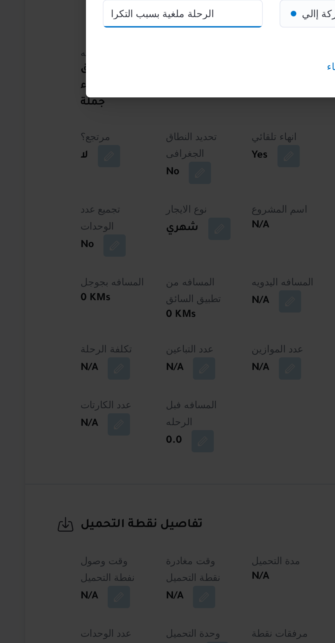
type input "الرحلة ملغية بسبب التكرار"
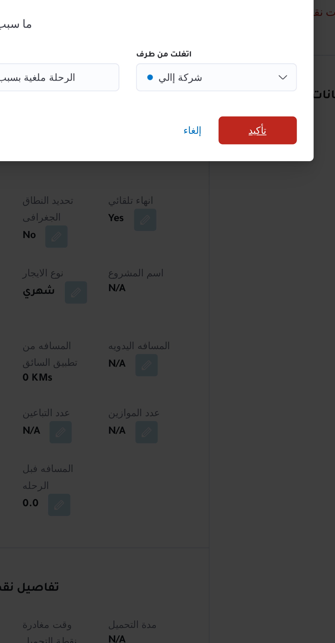
click at [211, 316] on span "تأكيد" at bounding box center [218, 316] width 31 height 11
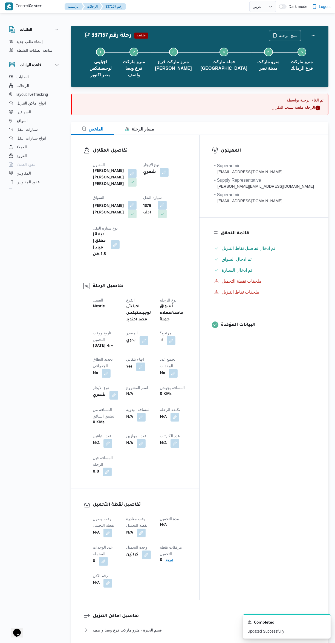
select select "ar"
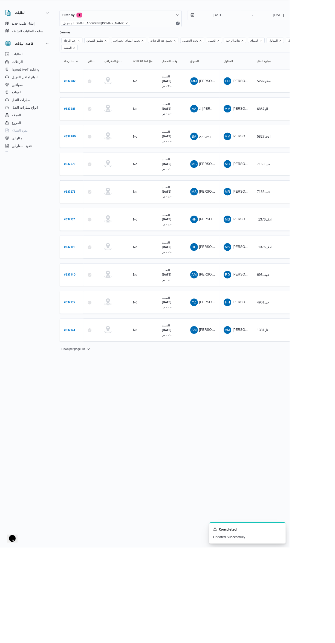
click at [236, 169] on span "باباكير ابكير خريف ادم" at bounding box center [249, 171] width 36 height 4
click at [238, 475] on html "Control Center الرئيسيه الرحلات English عربي Dark mode Logout الطلبات إنشاء طلب…" at bounding box center [167, 321] width 335 height 643
click at [87, 136] on link "# 337281" at bounding box center [82, 139] width 13 height 7
select select "ar"
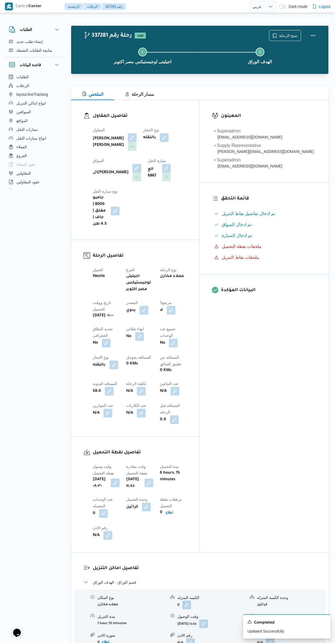
select select "ar"
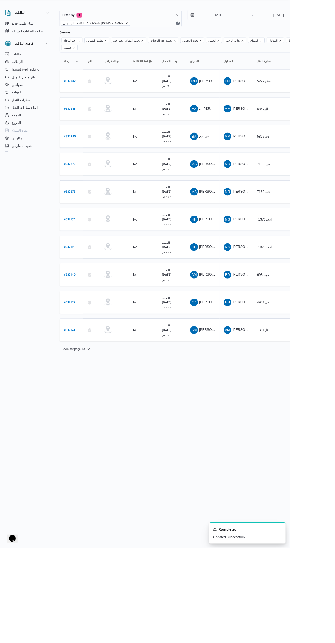
click at [83, 138] on b "# 337281" at bounding box center [82, 140] width 13 height 4
select select "ar"
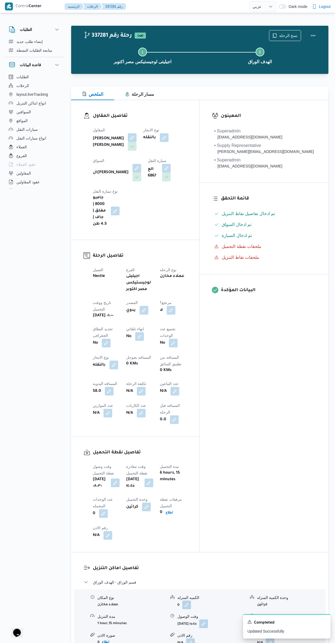
click at [162, 172] on button "button" at bounding box center [166, 168] width 9 height 9
click at [105, 192] on input "اختار سيارة النقل" at bounding box center [105, 192] width 1 height 7
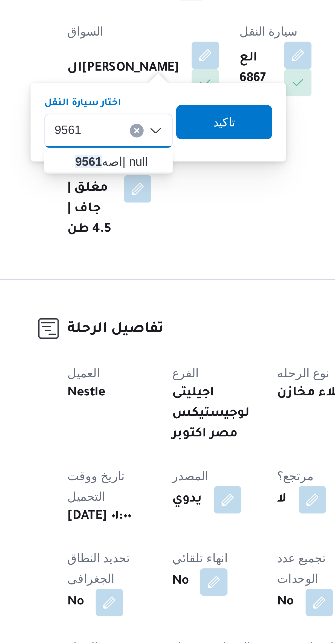
type input "9561"
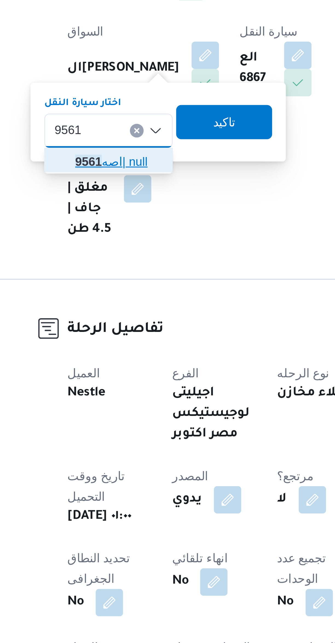
click at [96, 203] on mark "9561" at bounding box center [99, 202] width 8 height 4
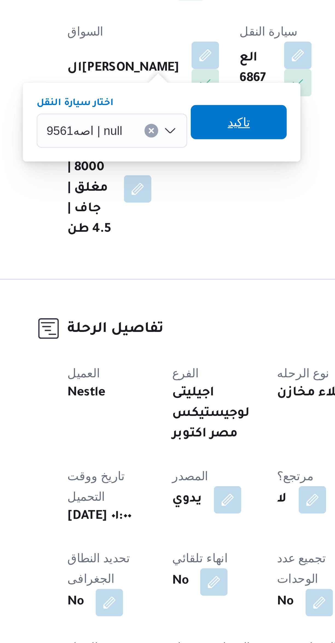
click at [144, 192] on span "تاكيد" at bounding box center [147, 189] width 7 height 7
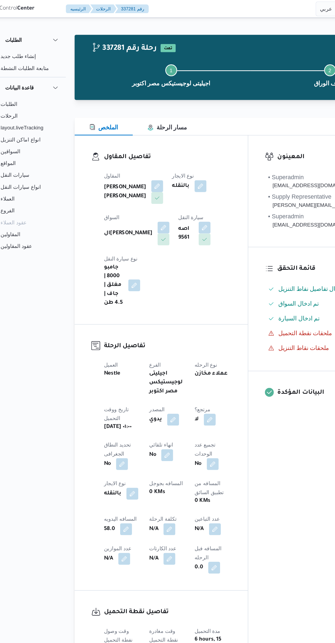
click at [141, 164] on button "button" at bounding box center [136, 168] width 9 height 9
click at [194, 166] on span "ال[PERSON_NAME]" at bounding box center [201, 168] width 35 height 6
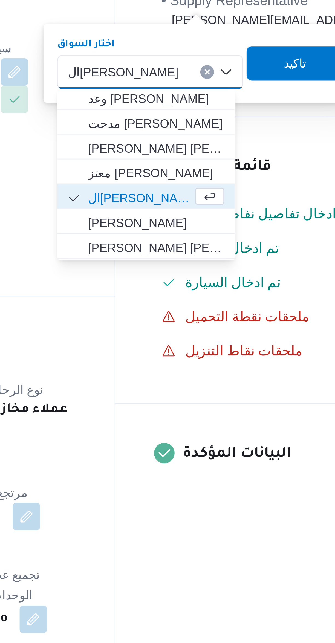
scroll to position [25, 0]
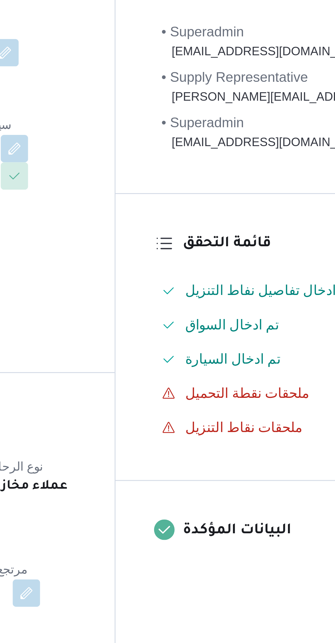
click at [199, 195] on div "تفاصيل المقاول المقاول مصطفى ممدوح محمود عبدالهادى نوع الايجار بالنقله السواق ا…" at bounding box center [135, 170] width 128 height 140
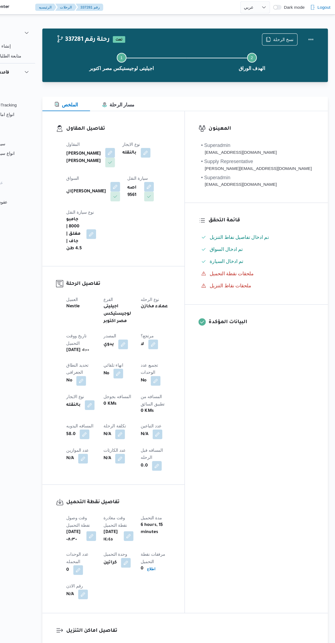
select select "ar"
